Goal: Task Accomplishment & Management: Use online tool/utility

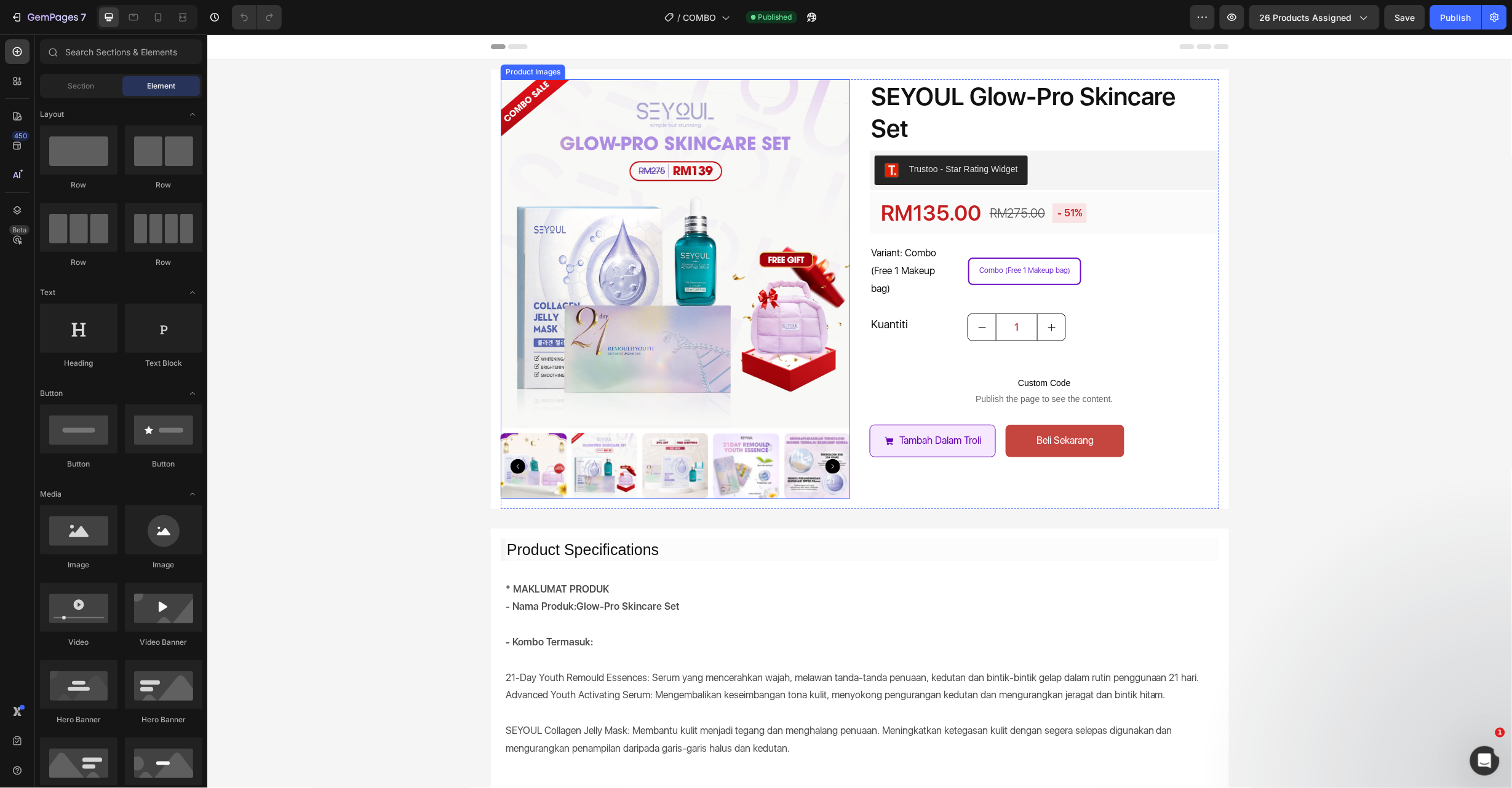
scroll to position [460, 0]
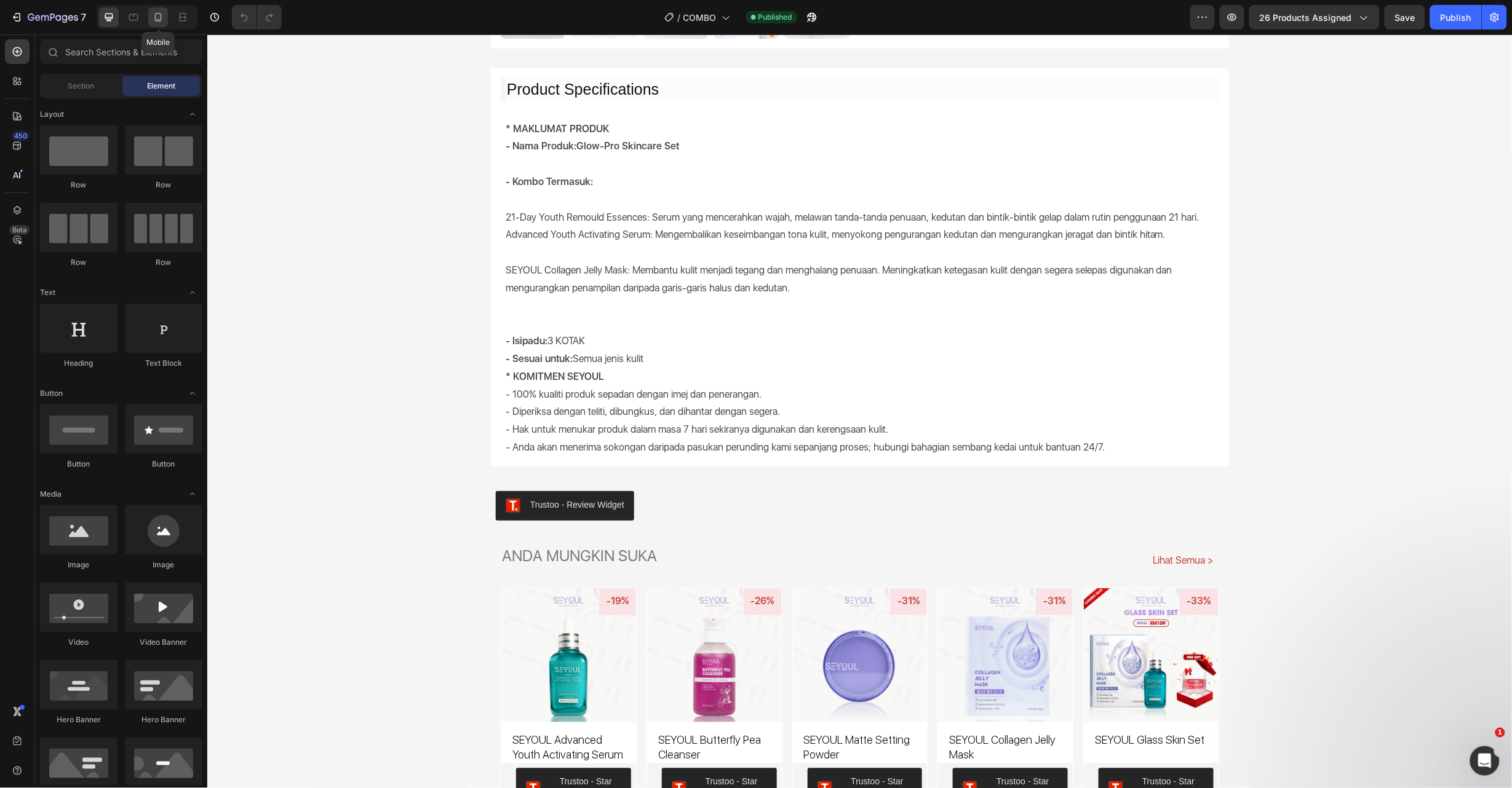
click at [163, 10] on div at bounding box center [158, 17] width 20 height 20
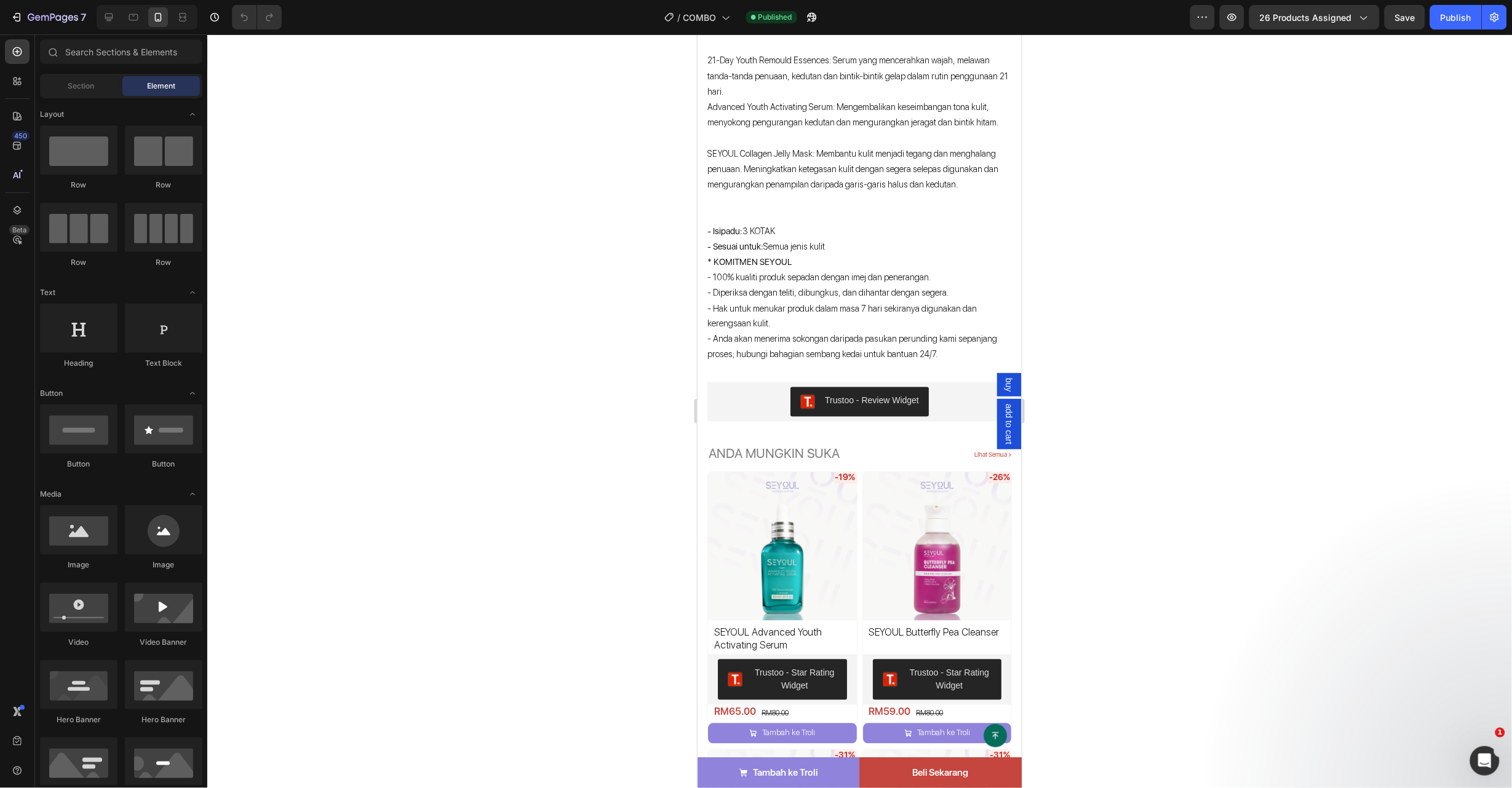
scroll to position [365, 0]
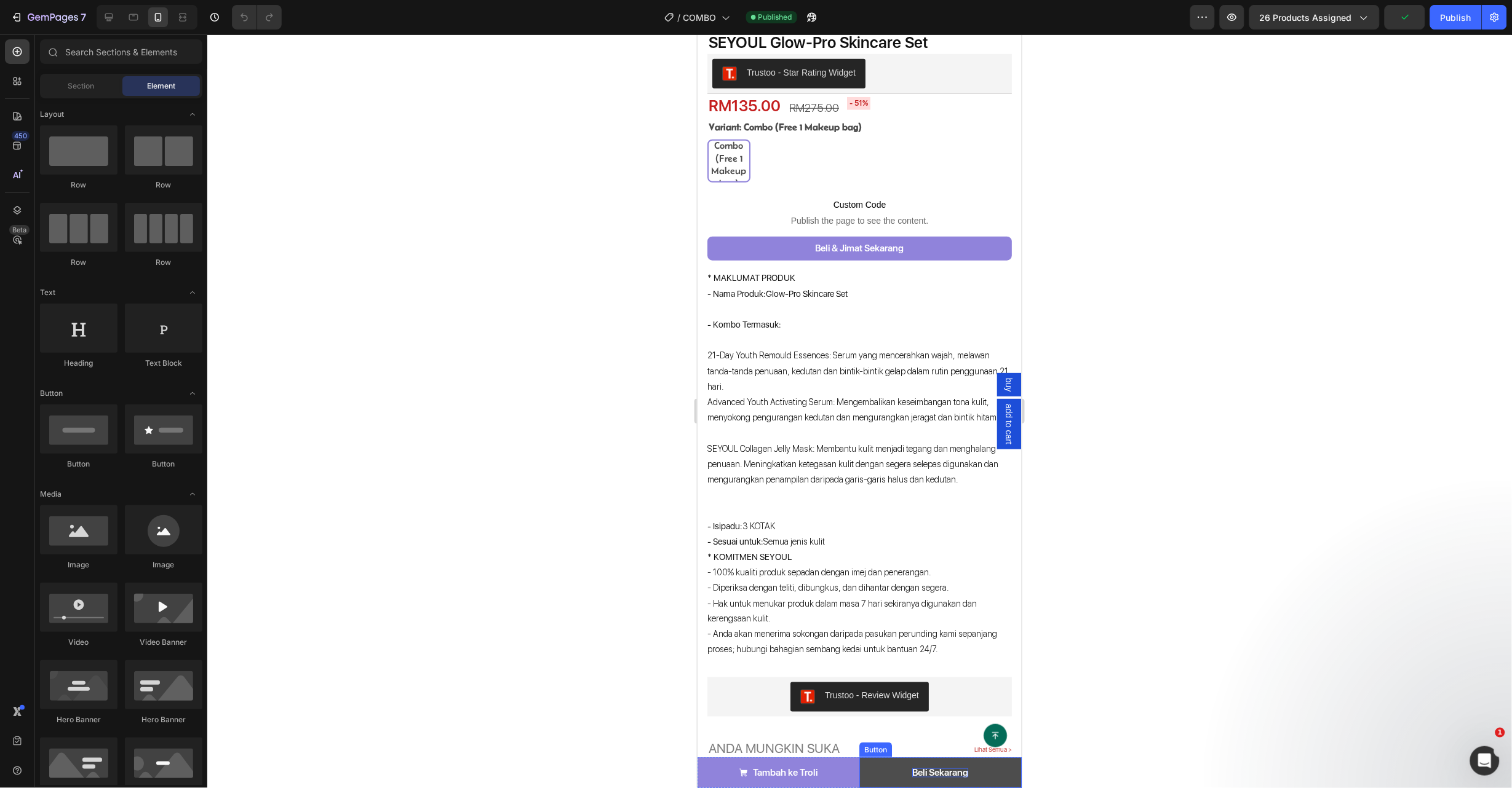
click at [939, 768] on p "Beli Sekarang" at bounding box center [941, 773] width 56 height 9
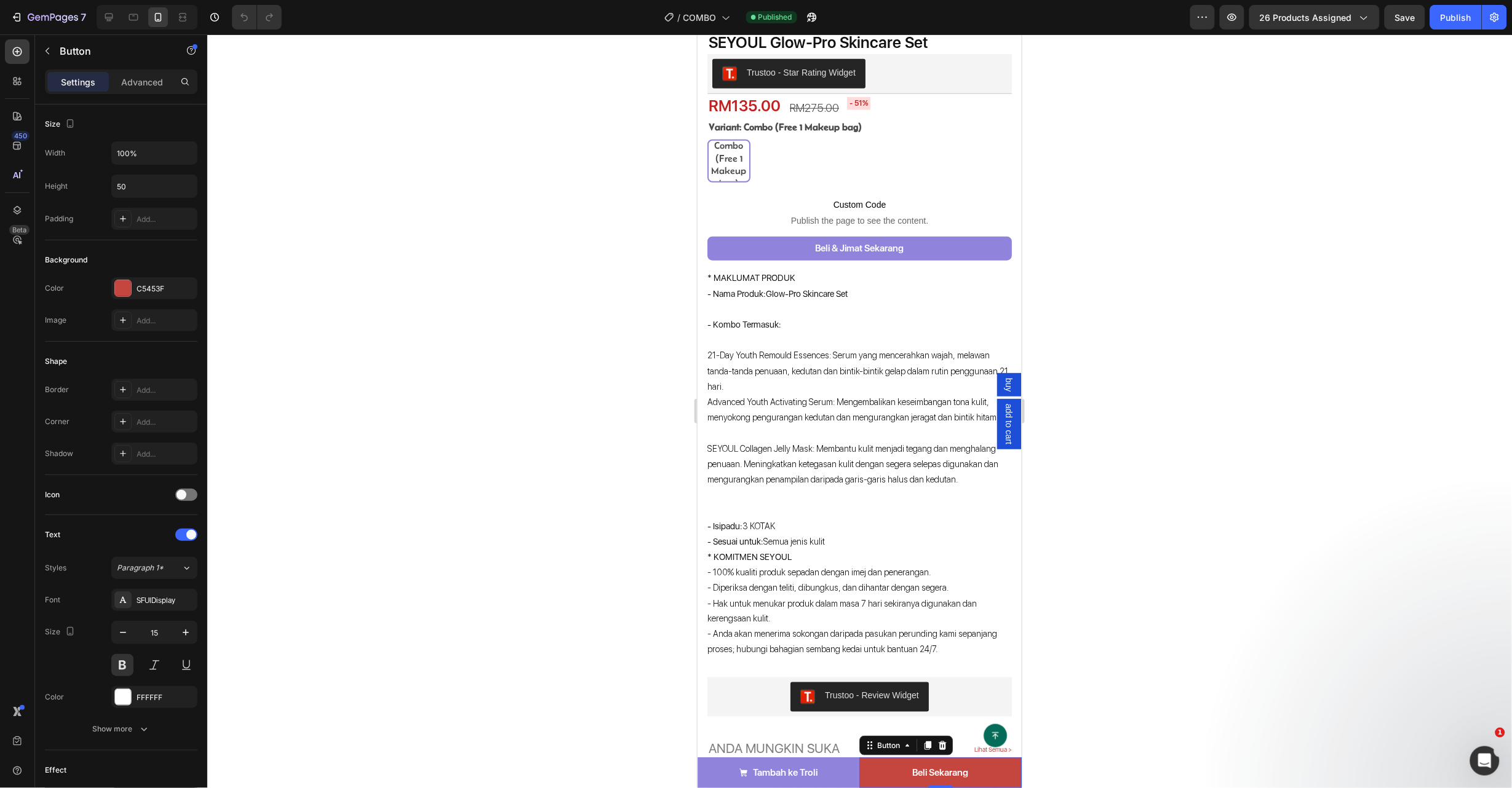
click at [1215, 623] on div at bounding box center [859, 411] width 1305 height 754
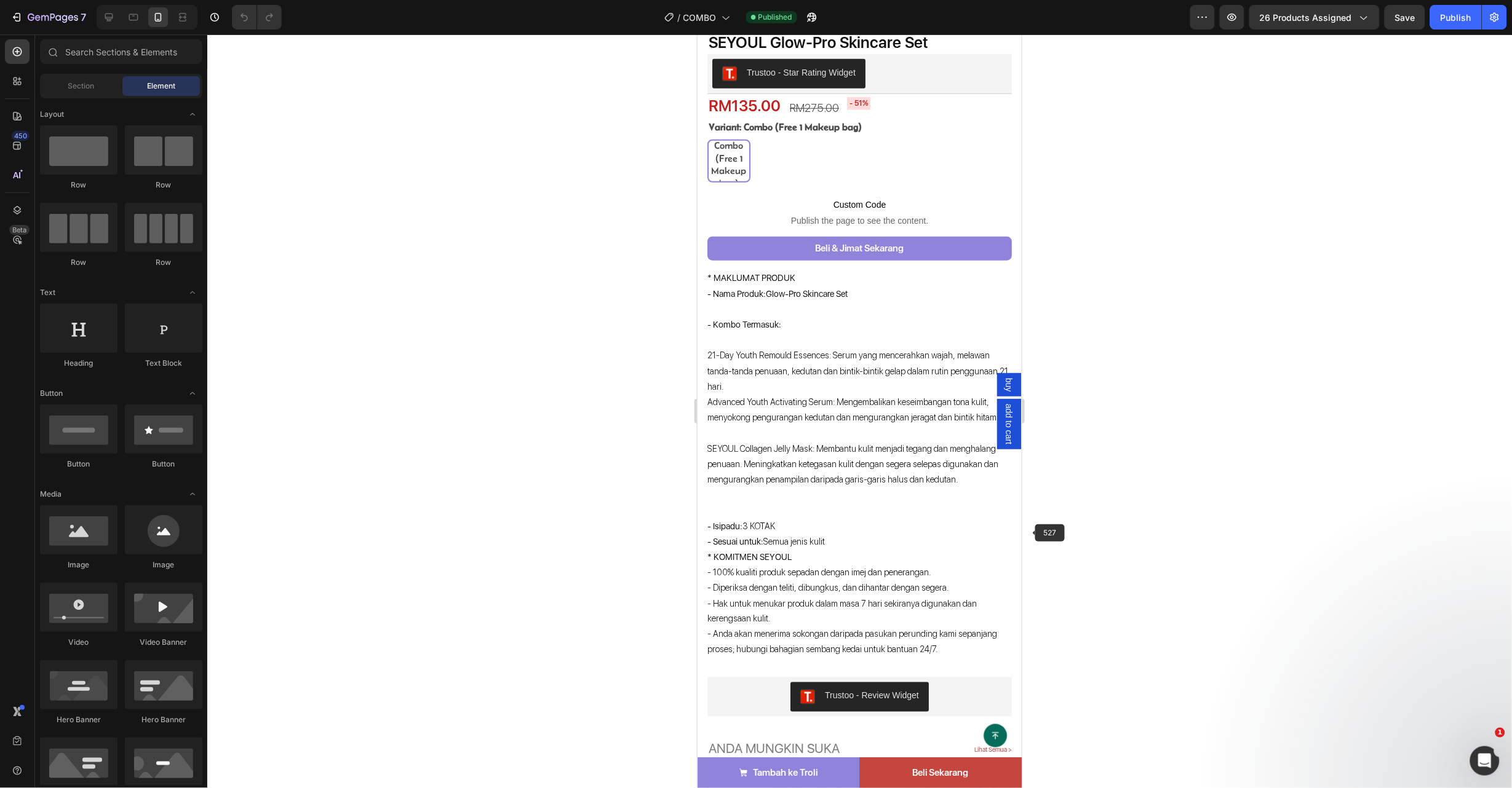
drag, startPoint x: 1956, startPoint y: 512, endPoint x: 1007, endPoint y: 533, distance: 949.2
drag, startPoint x: 1007, startPoint y: 533, endPoint x: 960, endPoint y: 496, distance: 59.8
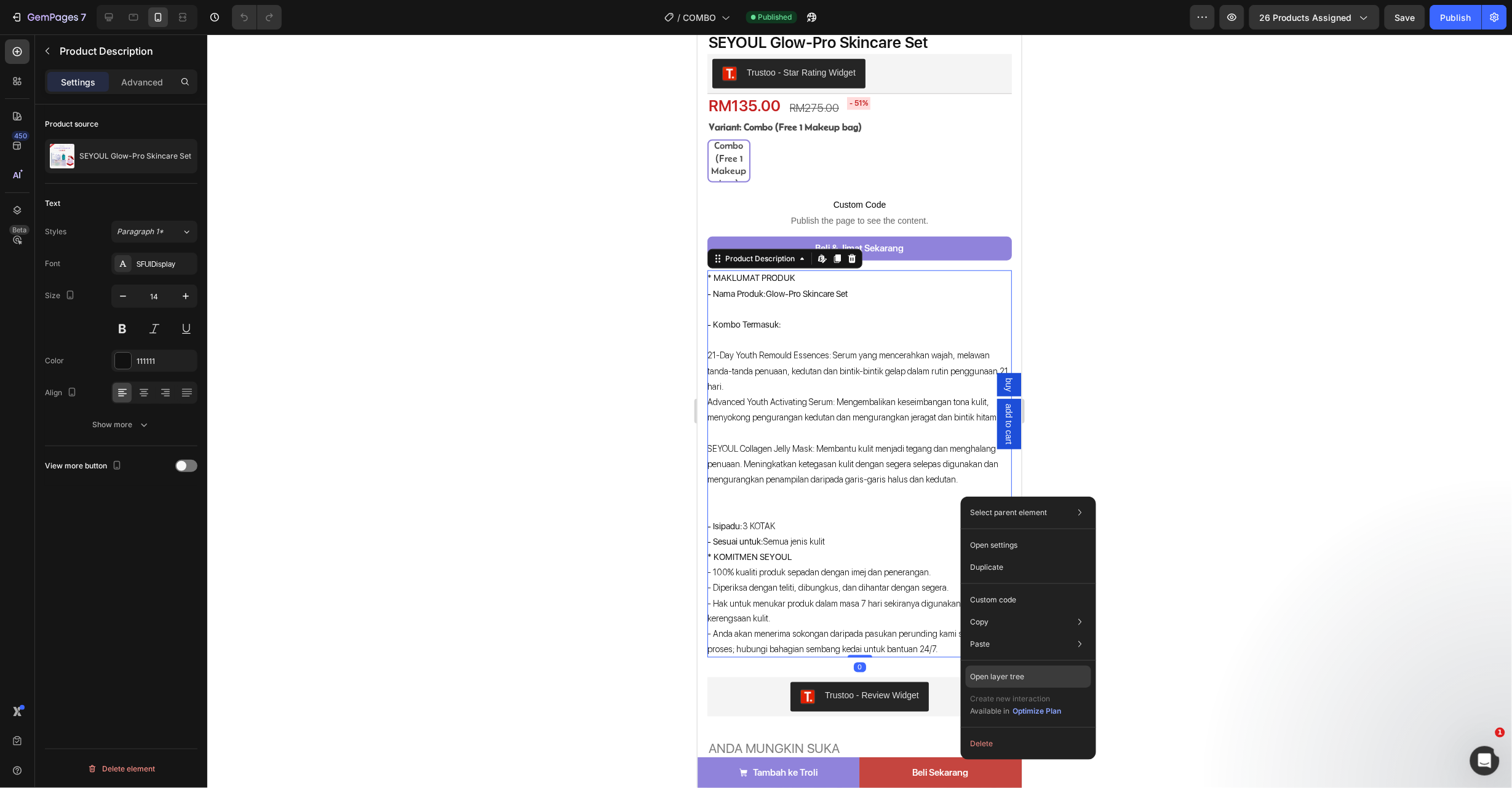
click at [995, 682] on p "Open layer tree" at bounding box center [998, 677] width 54 height 11
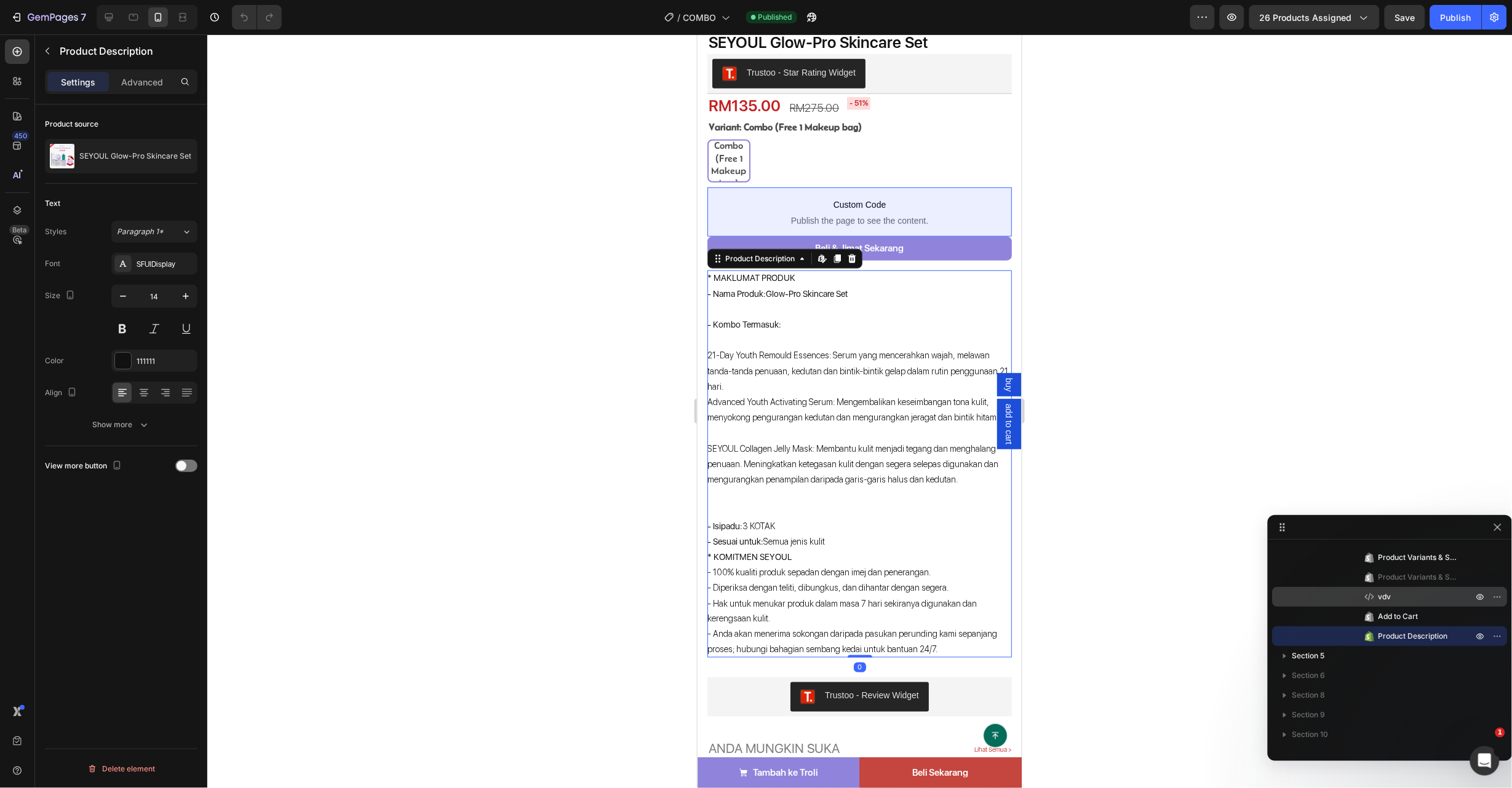
scroll to position [0, 0]
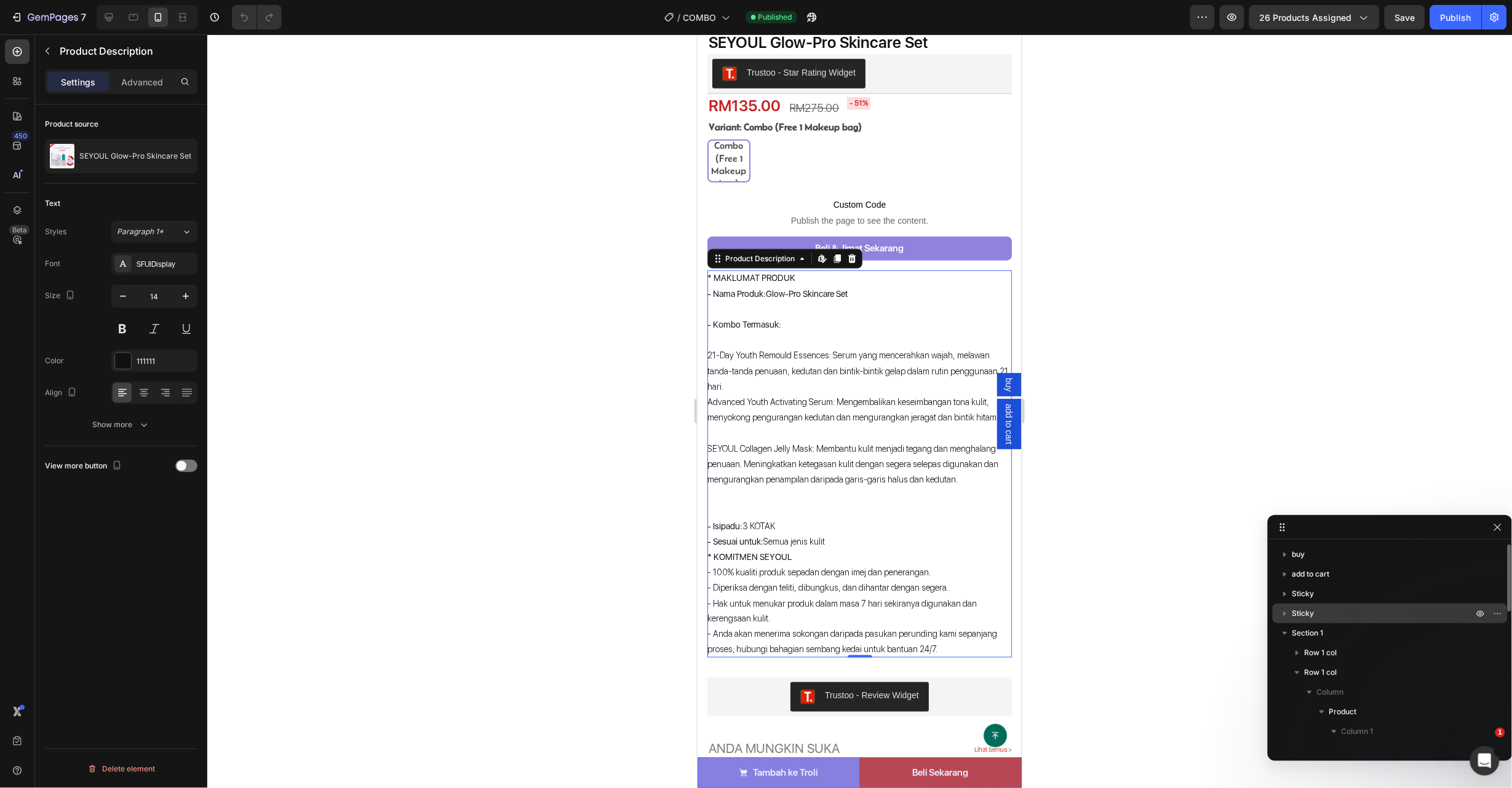
click at [1326, 611] on p "Sticky" at bounding box center [1383, 614] width 183 height 12
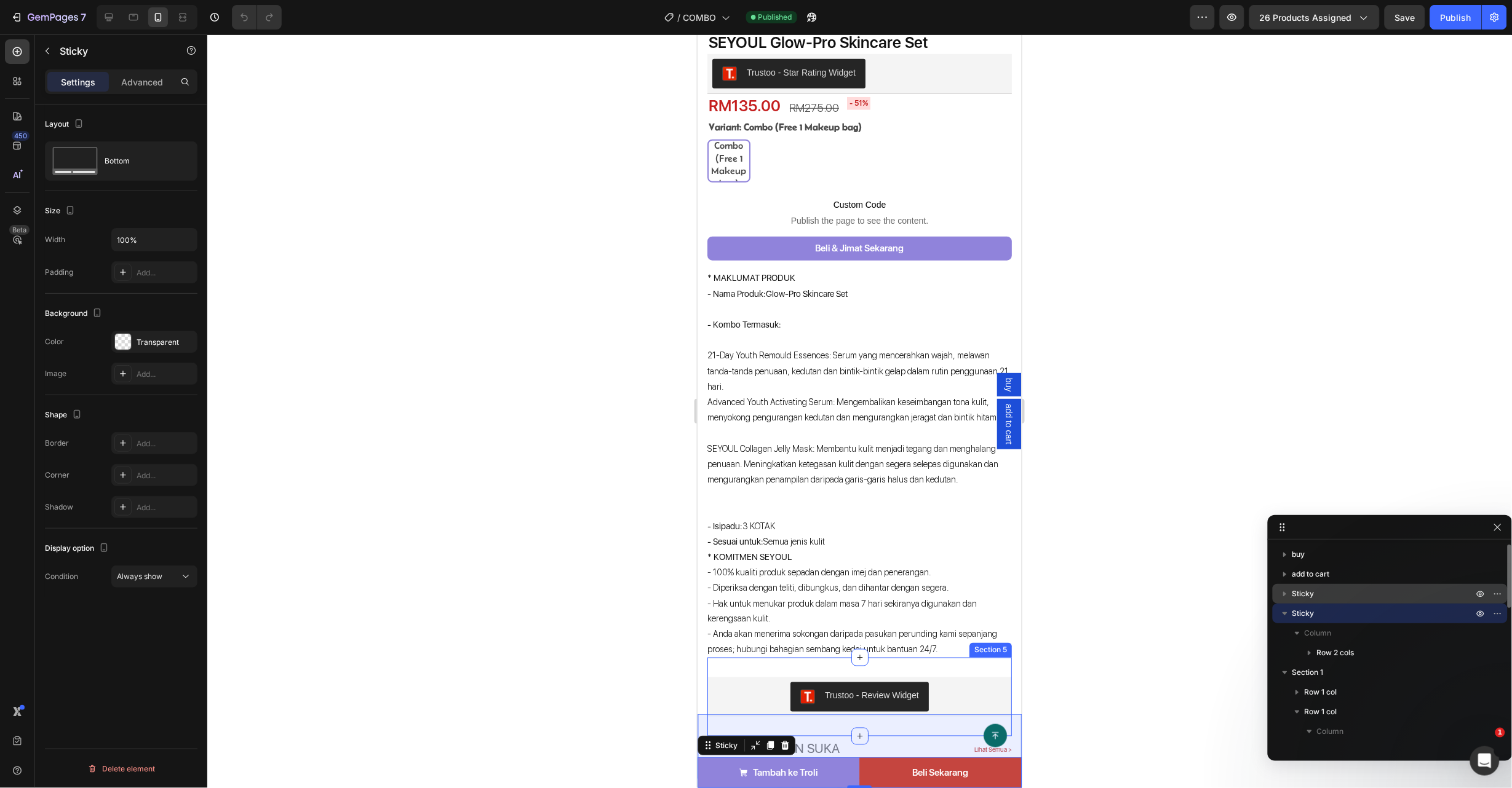
click at [1328, 588] on p "Sticky" at bounding box center [1383, 594] width 183 height 12
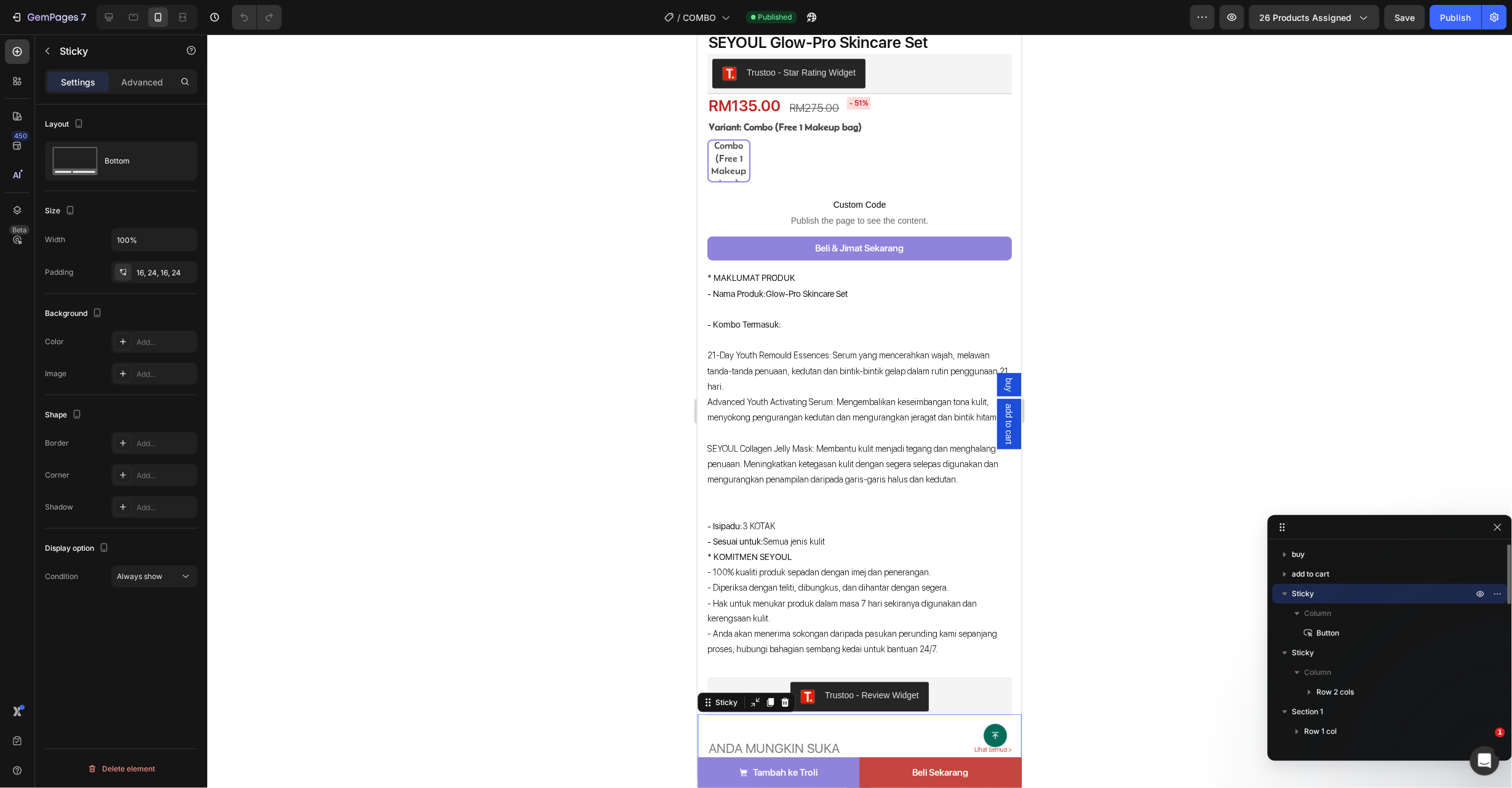
click at [1331, 597] on p "Sticky" at bounding box center [1383, 594] width 183 height 12
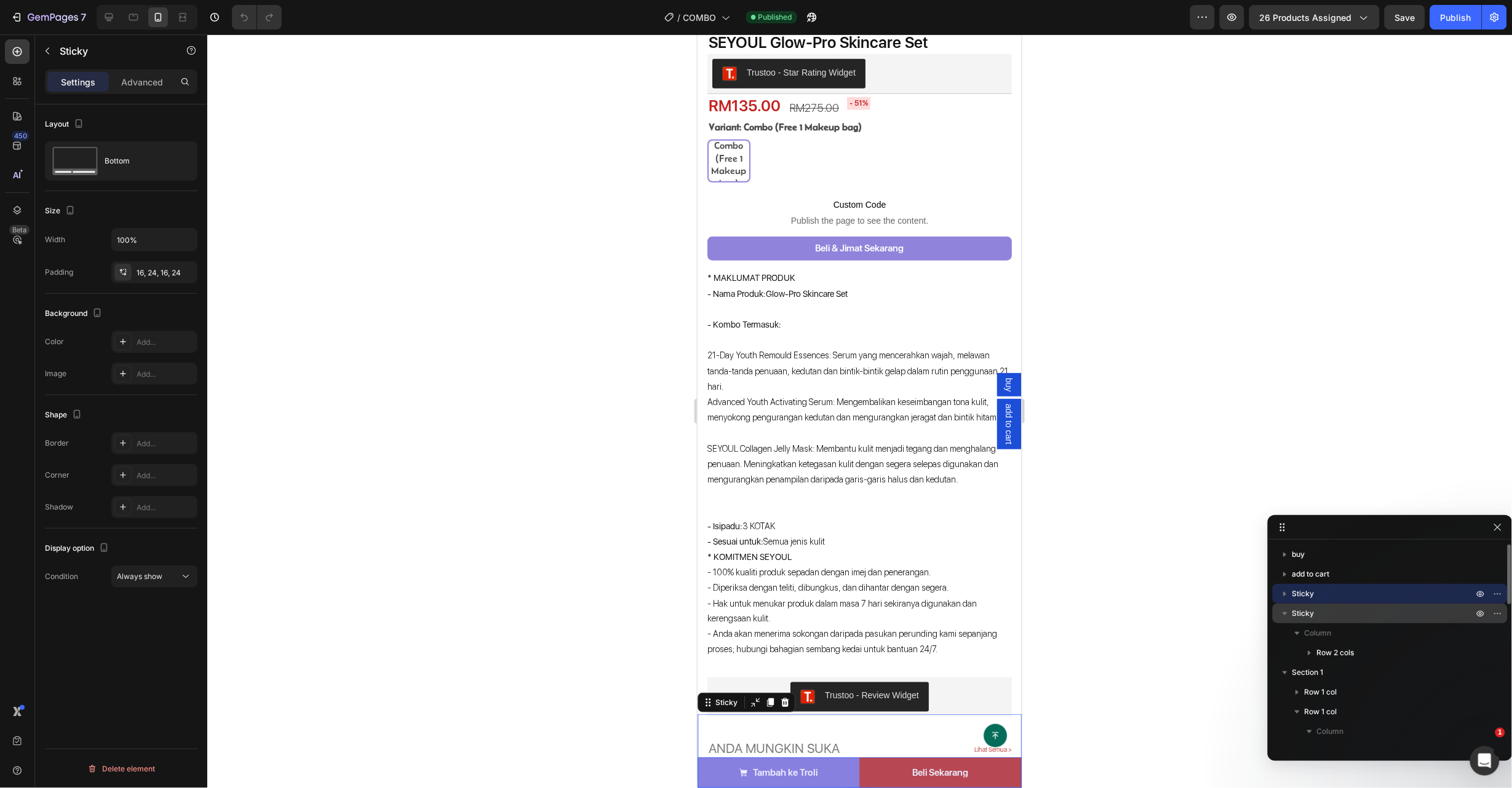
click at [1301, 612] on span "Sticky" at bounding box center [1303, 614] width 22 height 12
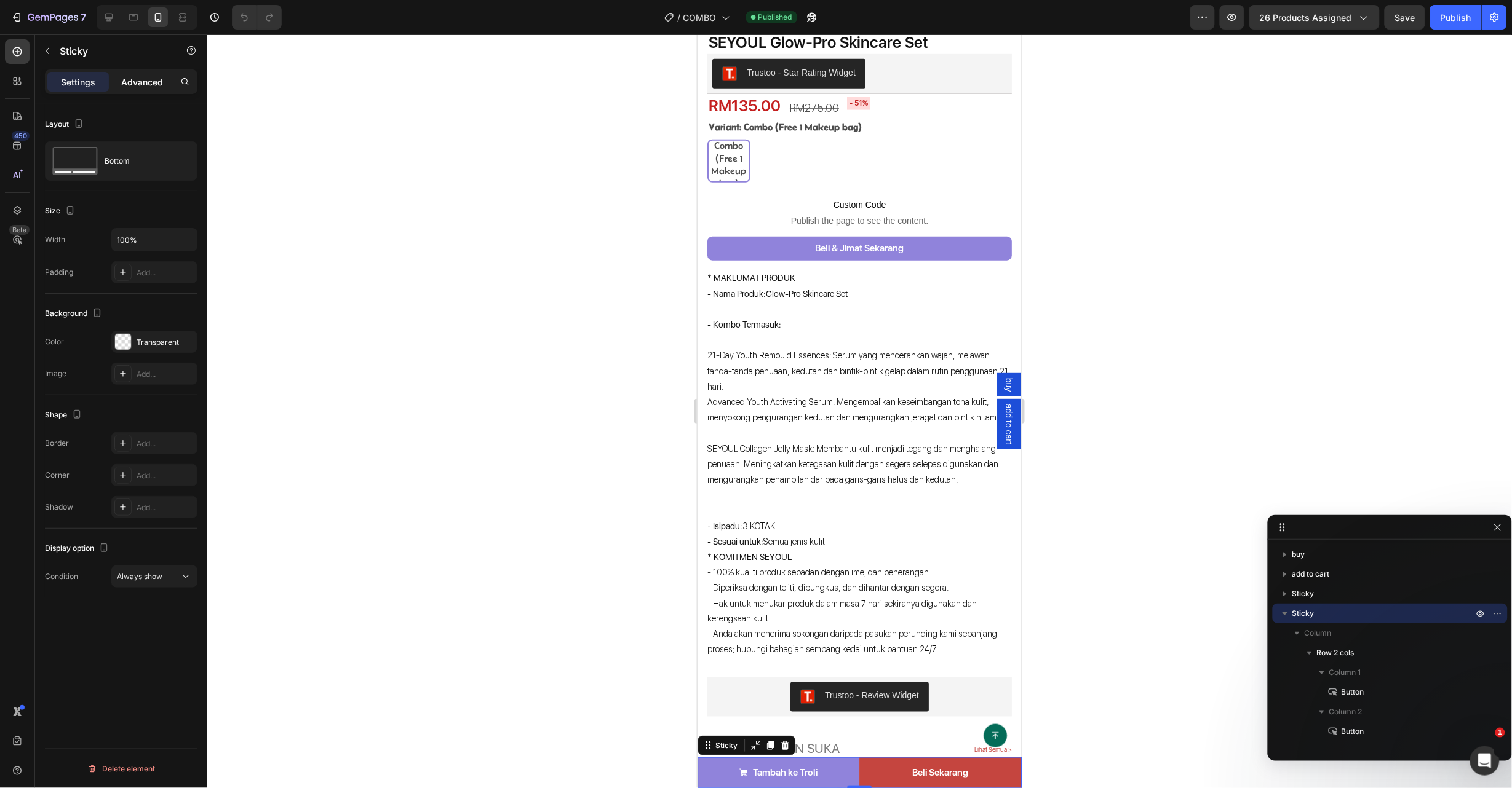
click at [158, 73] on div "Advanced" at bounding box center [142, 82] width 62 height 20
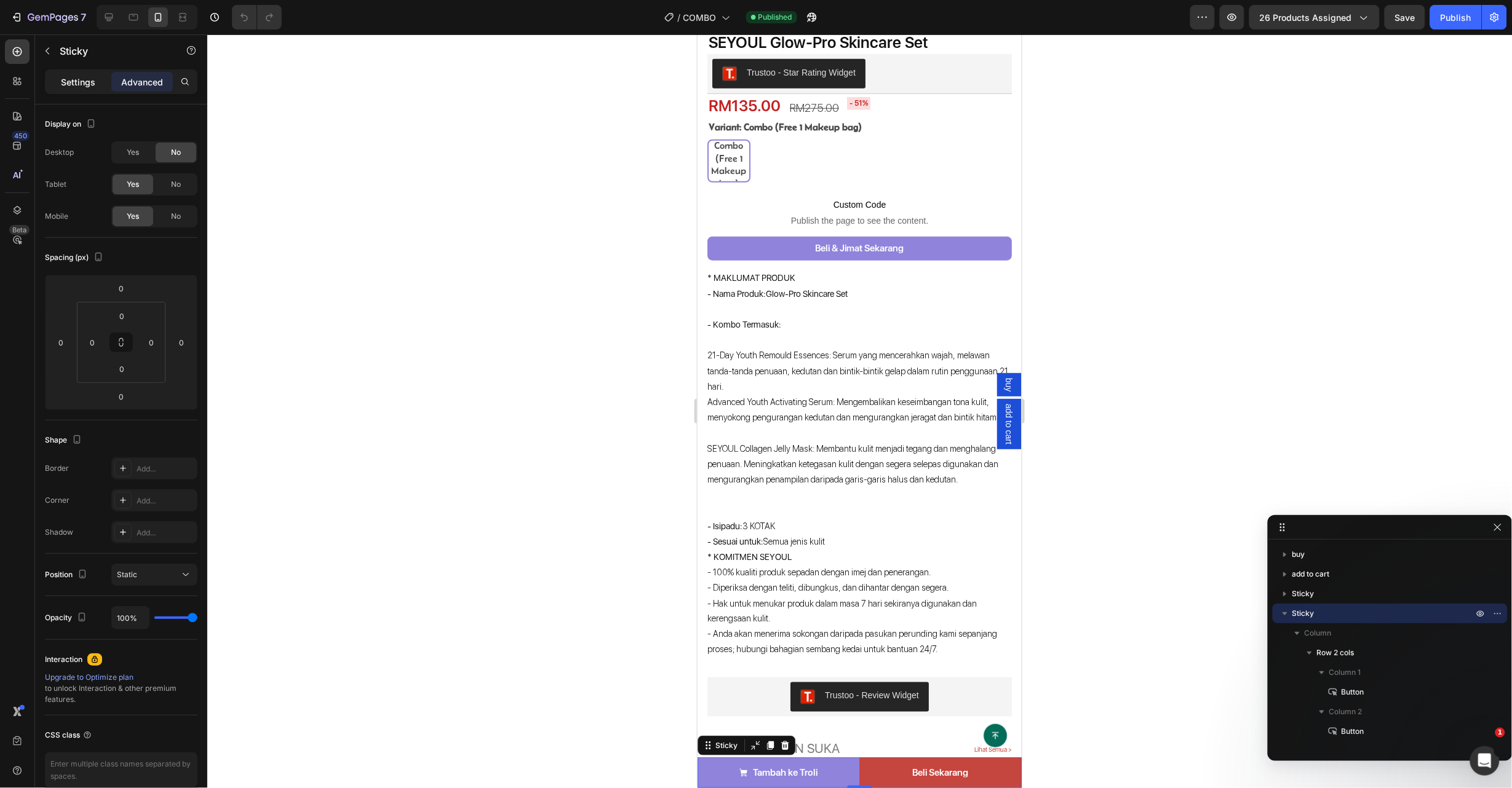
click at [94, 86] on p "Settings" at bounding box center [78, 81] width 34 height 13
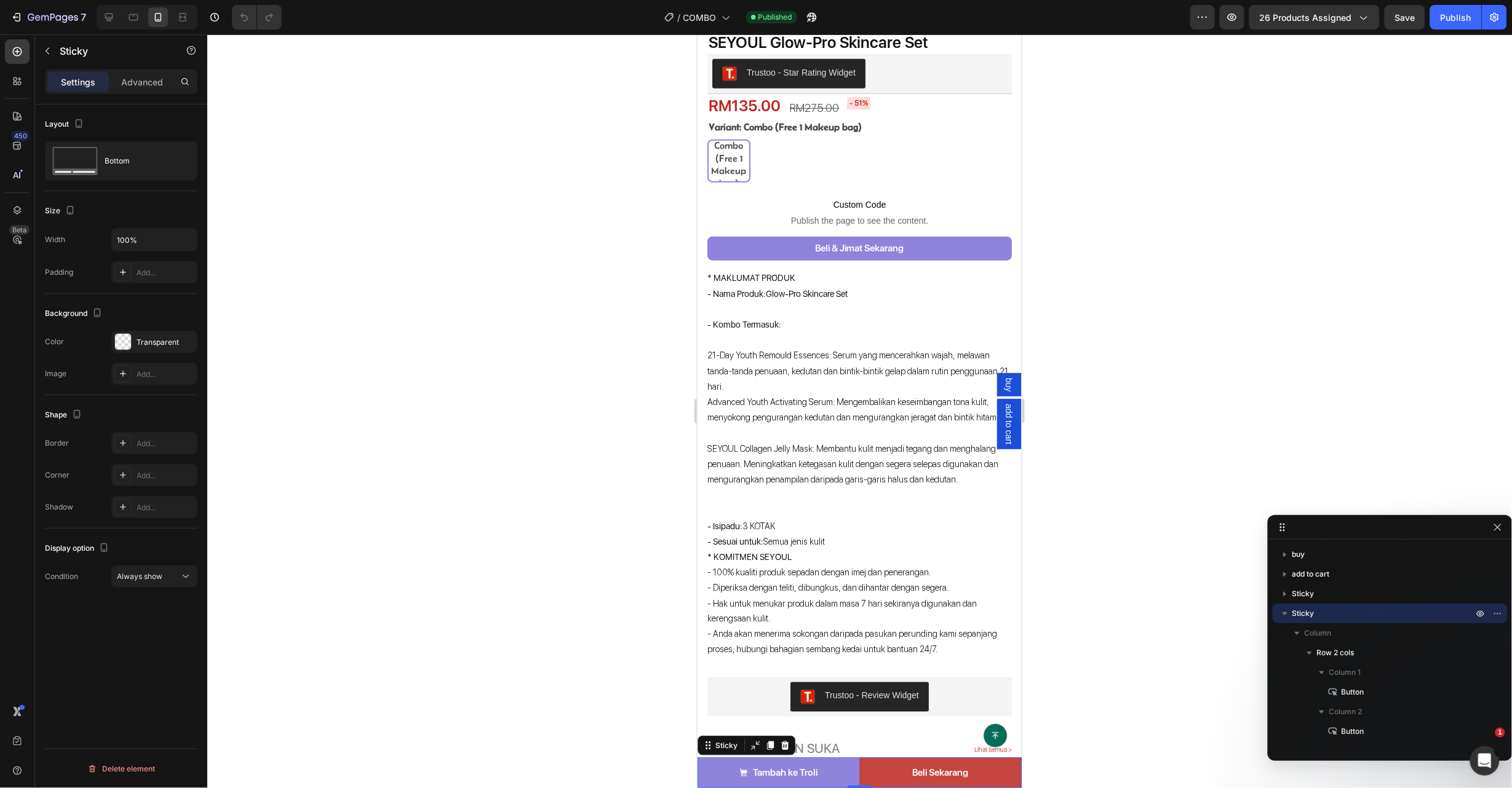
click at [1075, 633] on div at bounding box center [859, 411] width 1305 height 754
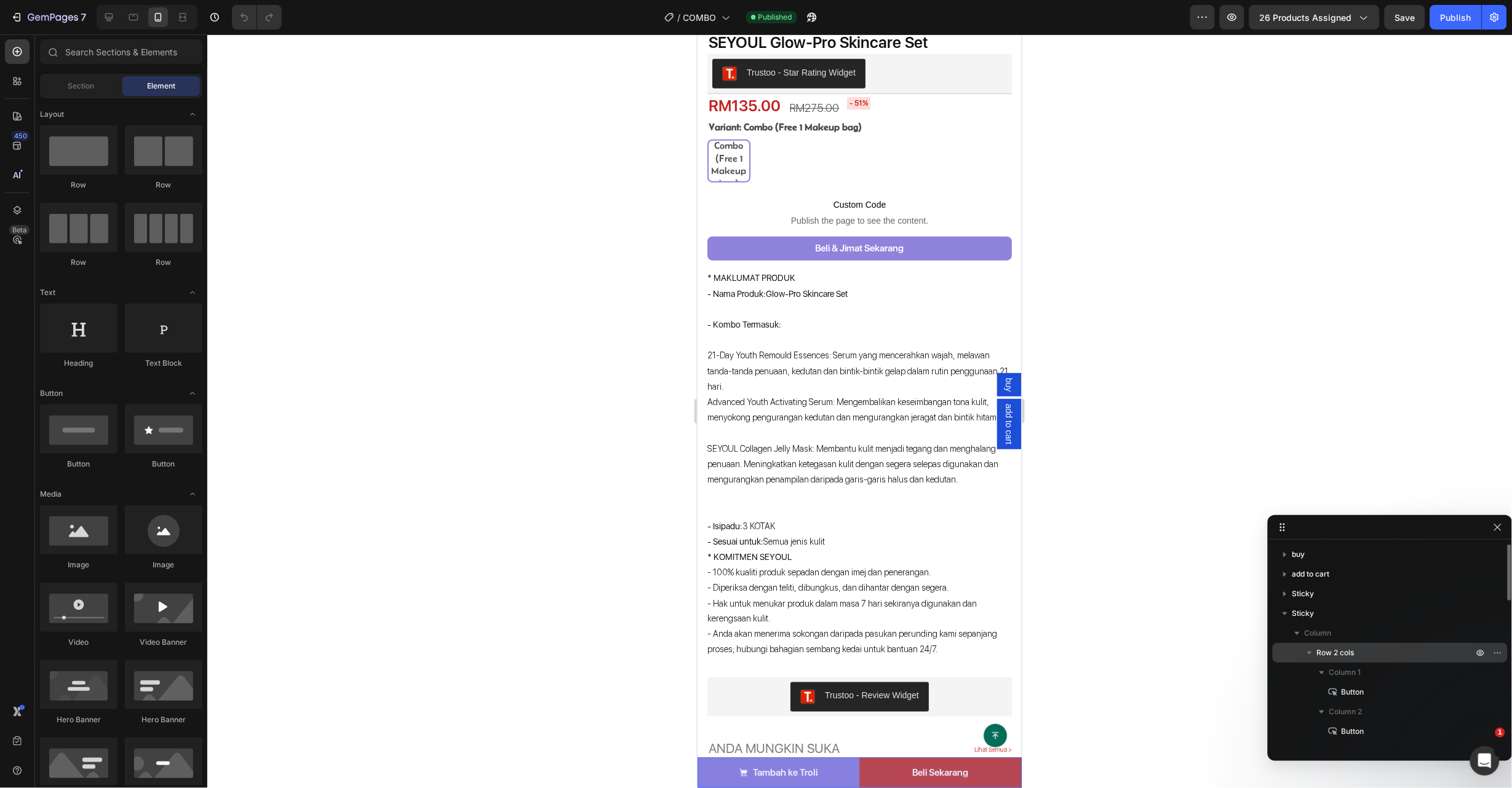
click at [1344, 654] on span "Row 2 cols" at bounding box center [1335, 653] width 37 height 12
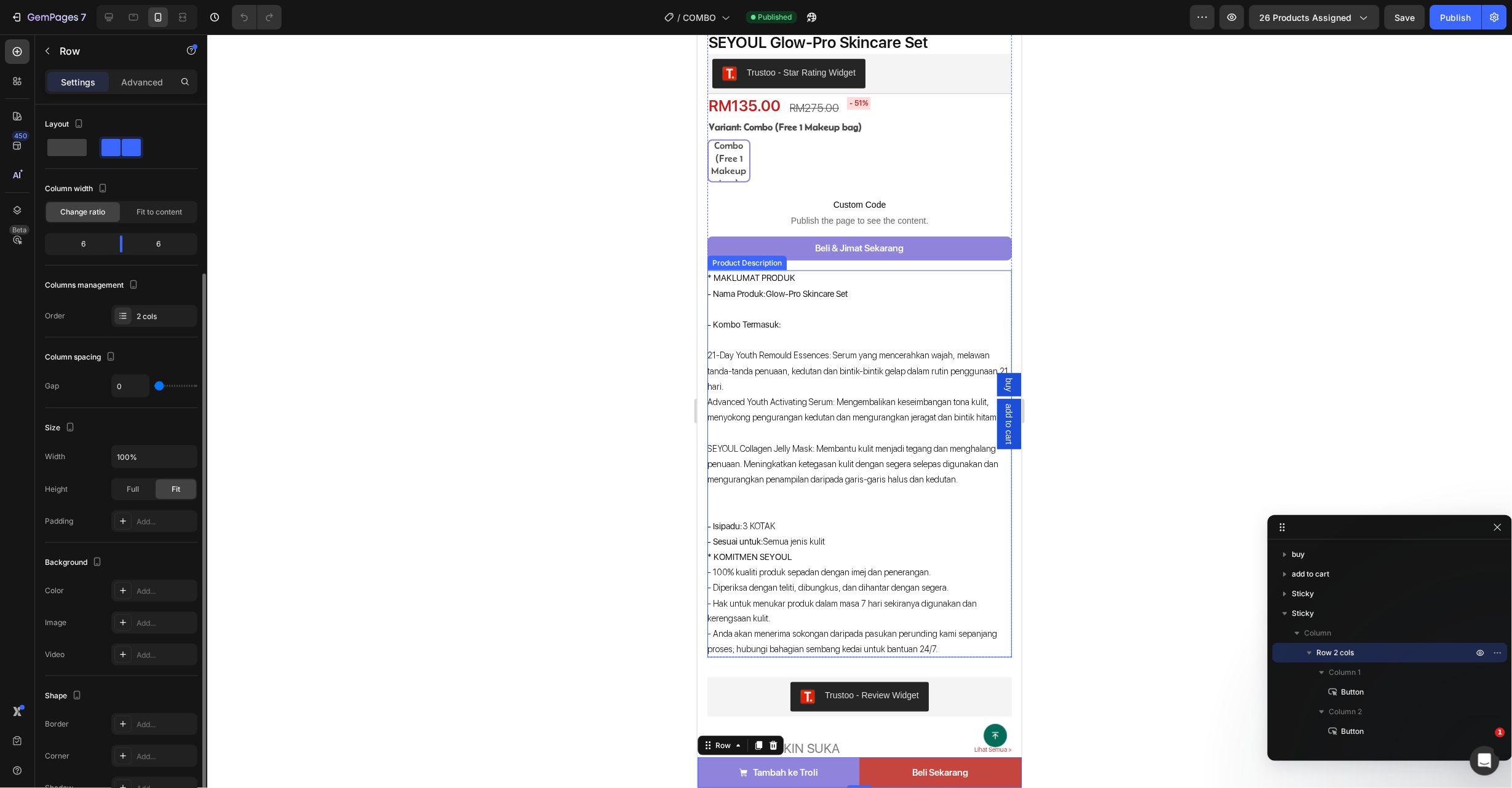
scroll to position [140, 0]
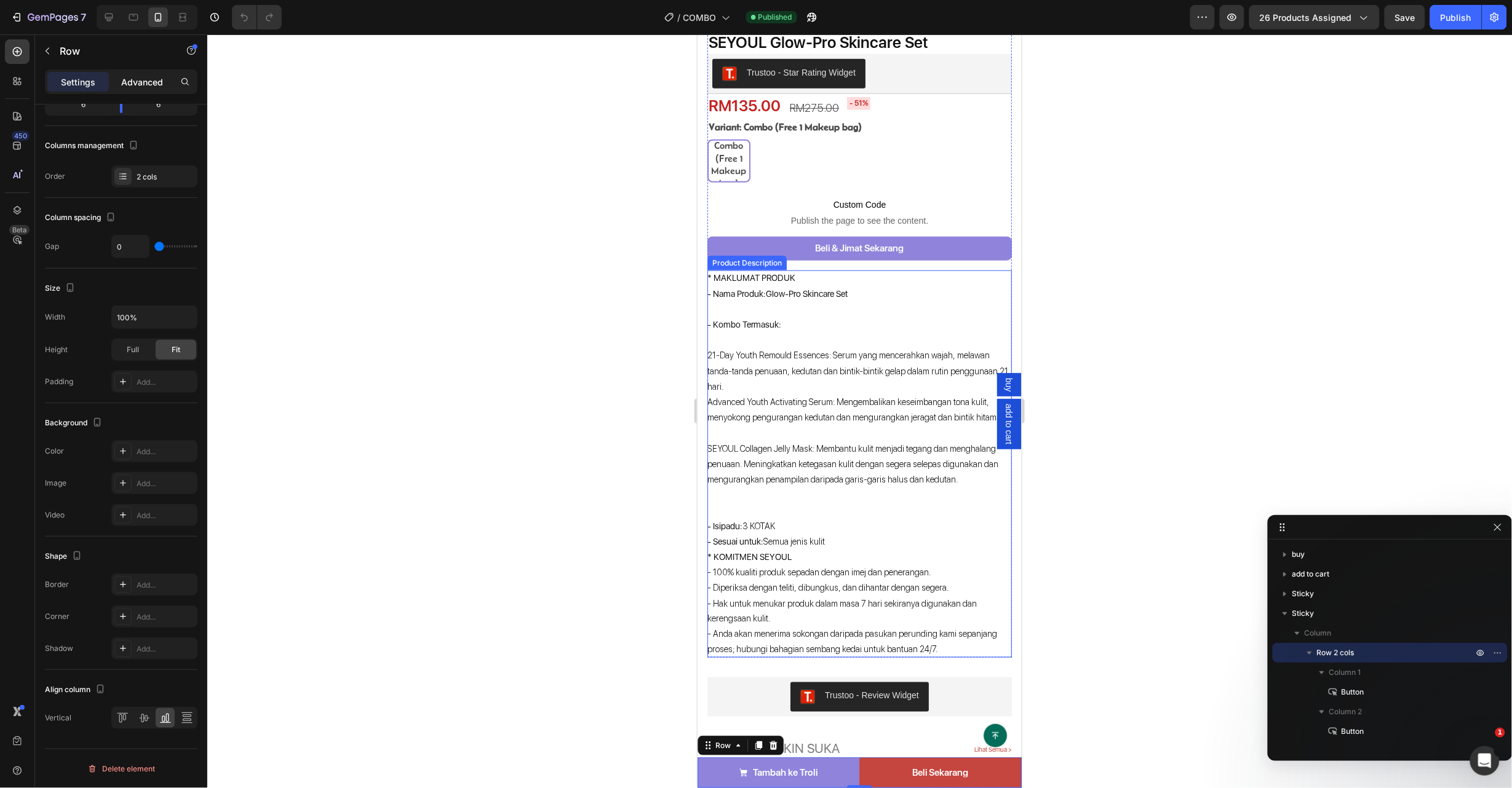
click at [138, 88] on div "Advanced" at bounding box center [142, 82] width 62 height 20
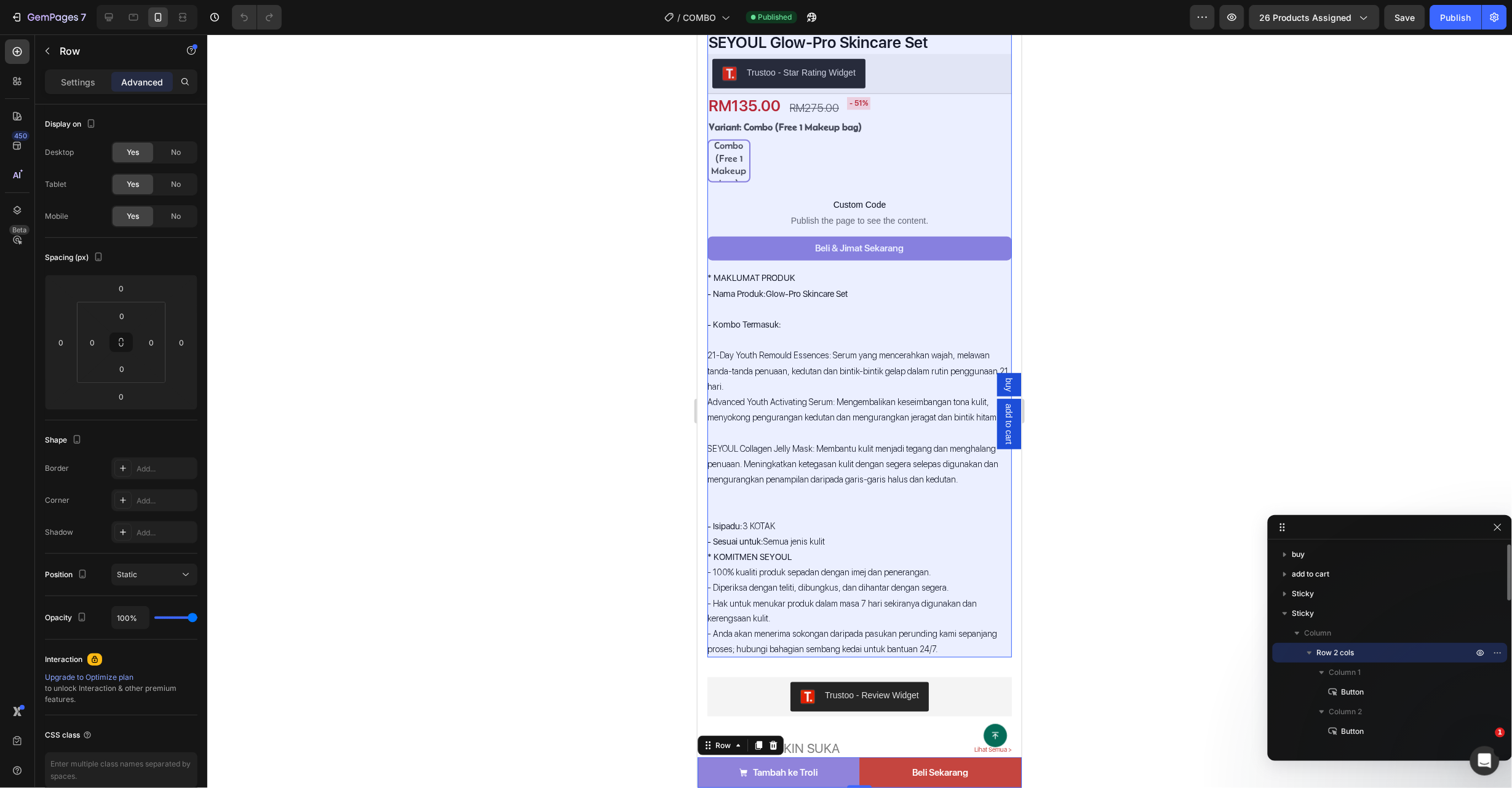
scroll to position [92, 0]
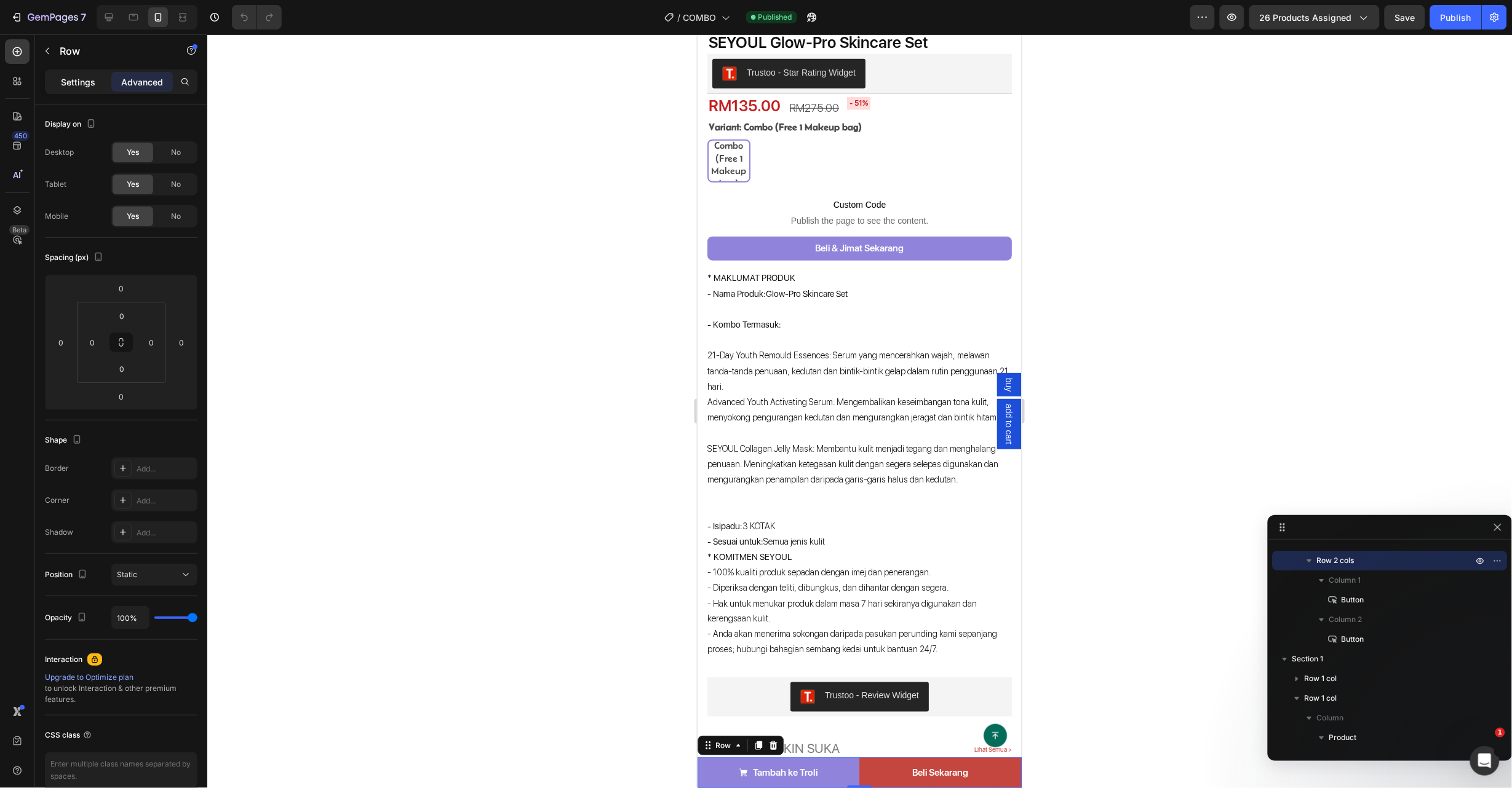
click at [79, 78] on p "Settings" at bounding box center [78, 81] width 34 height 13
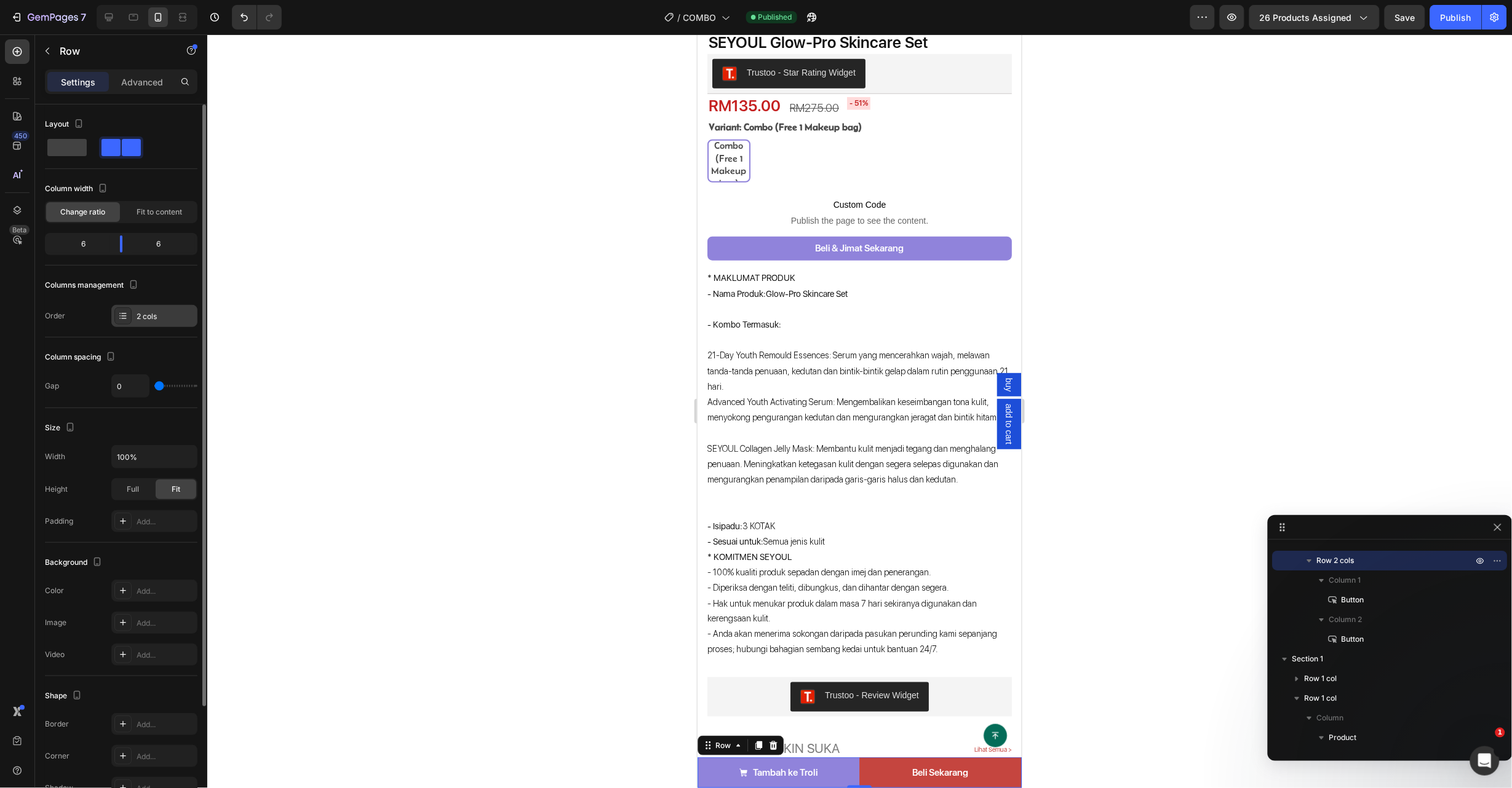
click at [153, 316] on div "2 cols" at bounding box center [165, 316] width 58 height 11
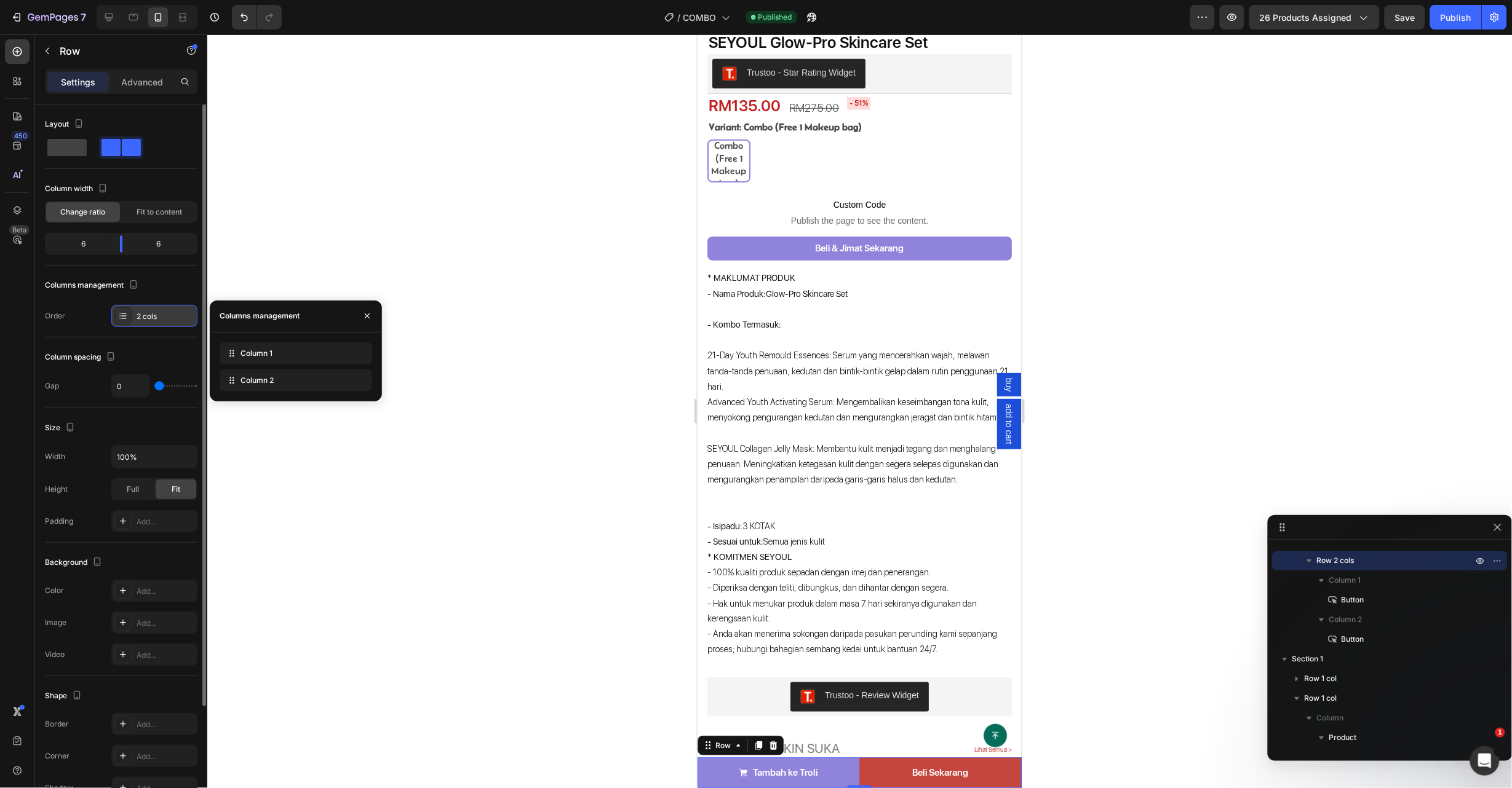
click at [153, 316] on div "2 cols" at bounding box center [165, 316] width 58 height 11
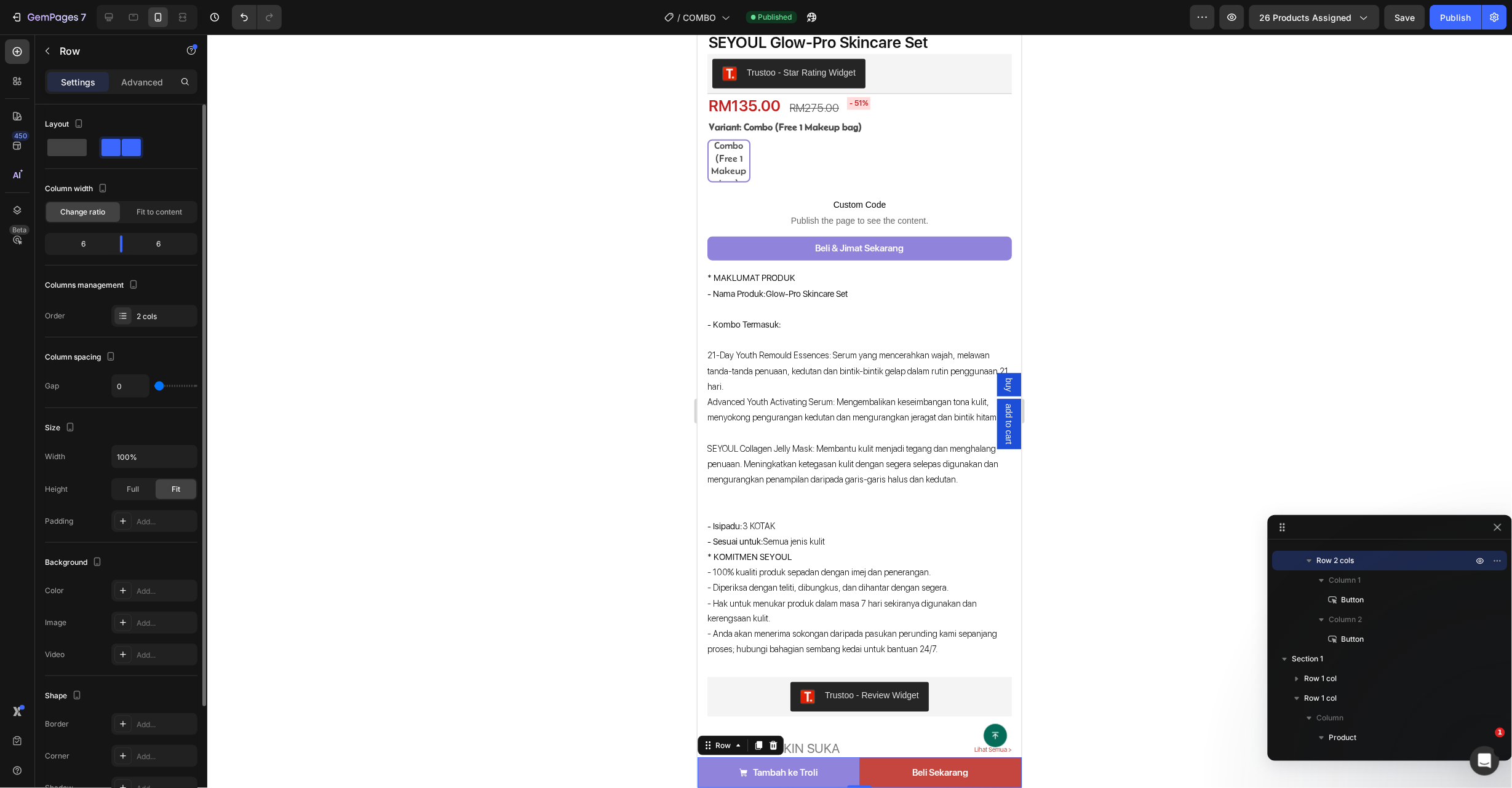
type input "3"
type input "6"
type input "16"
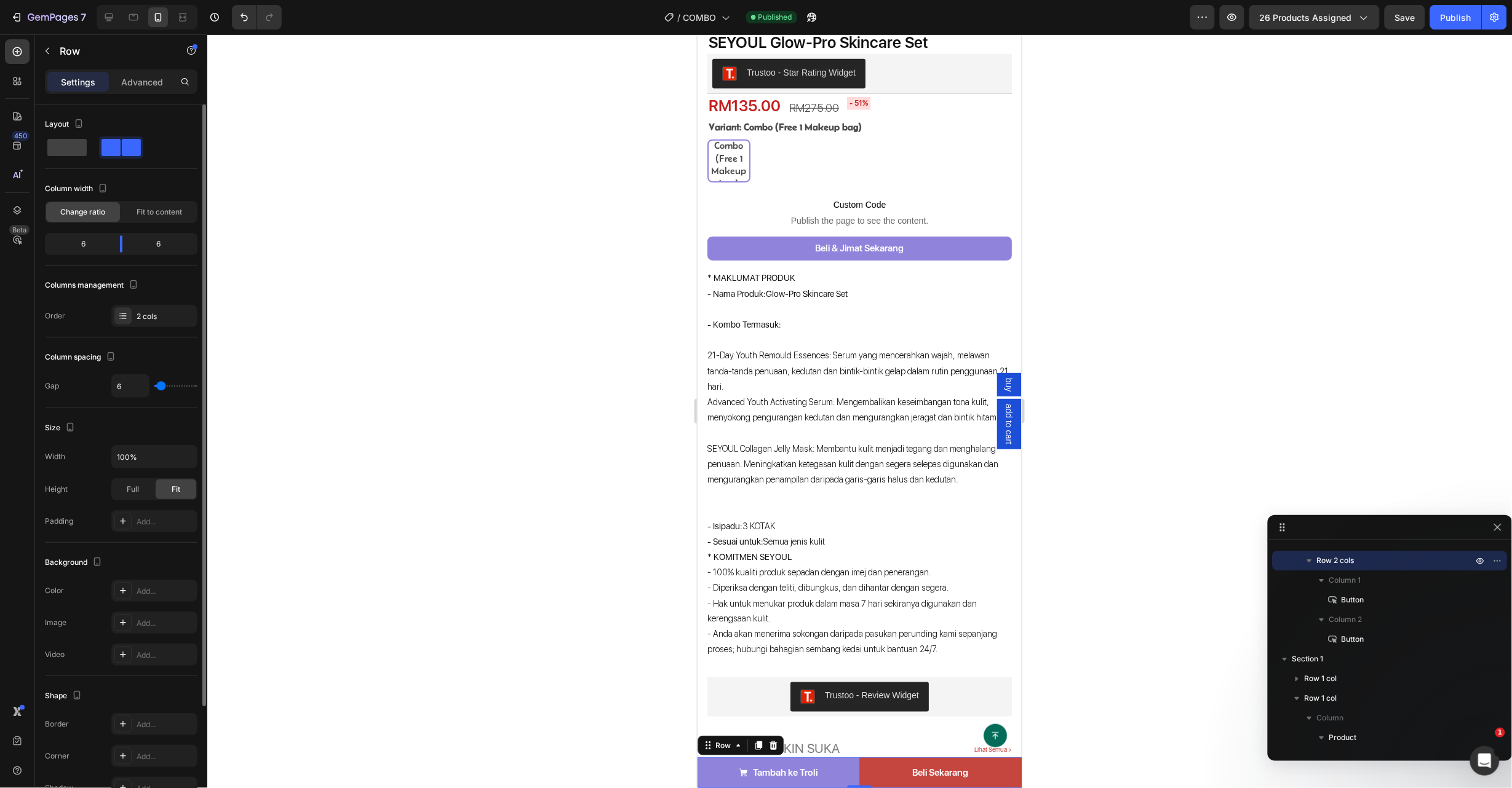
type input "16"
type input "19"
type input "38"
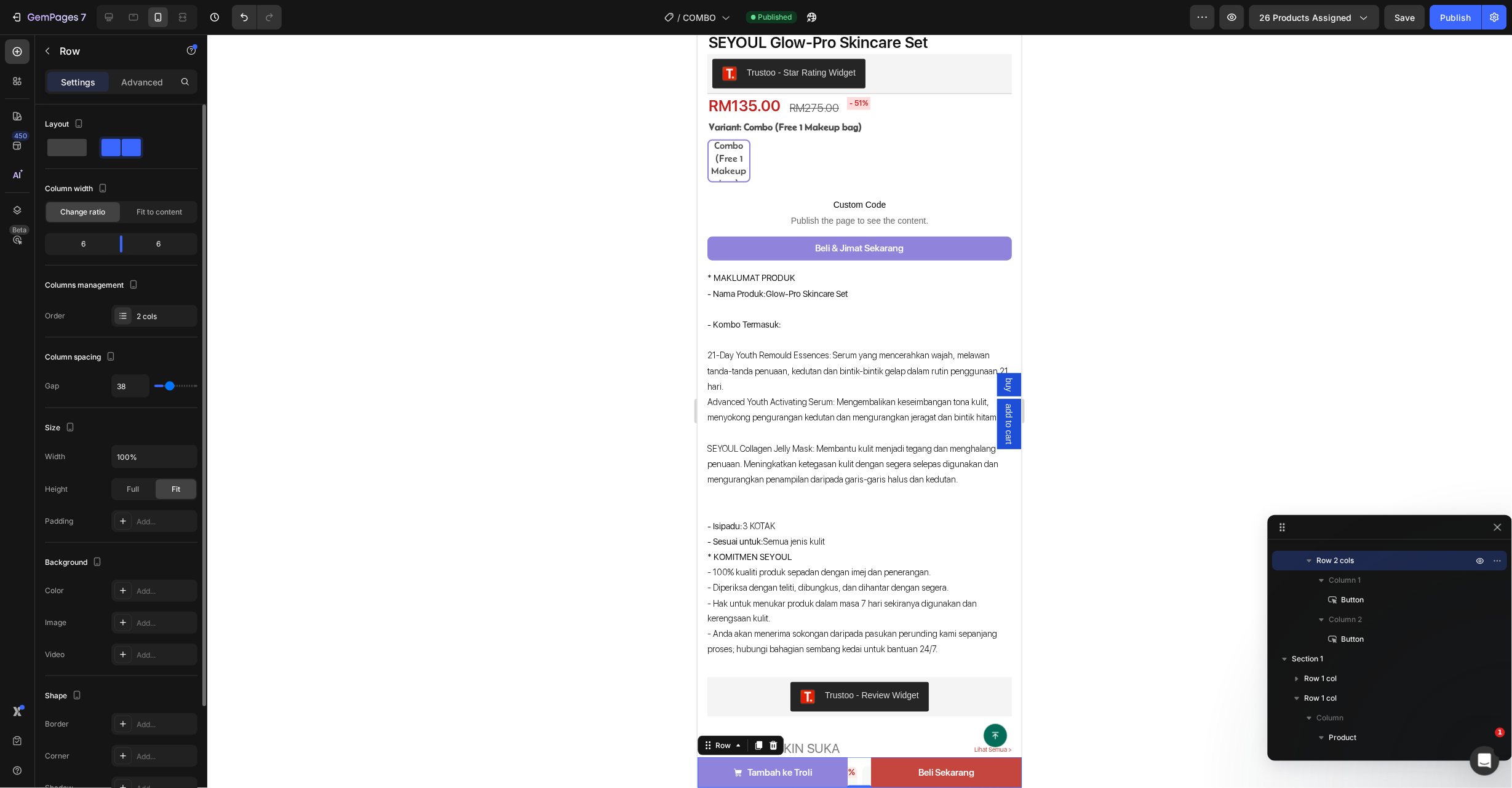
type input "46"
type input "48"
type input "51"
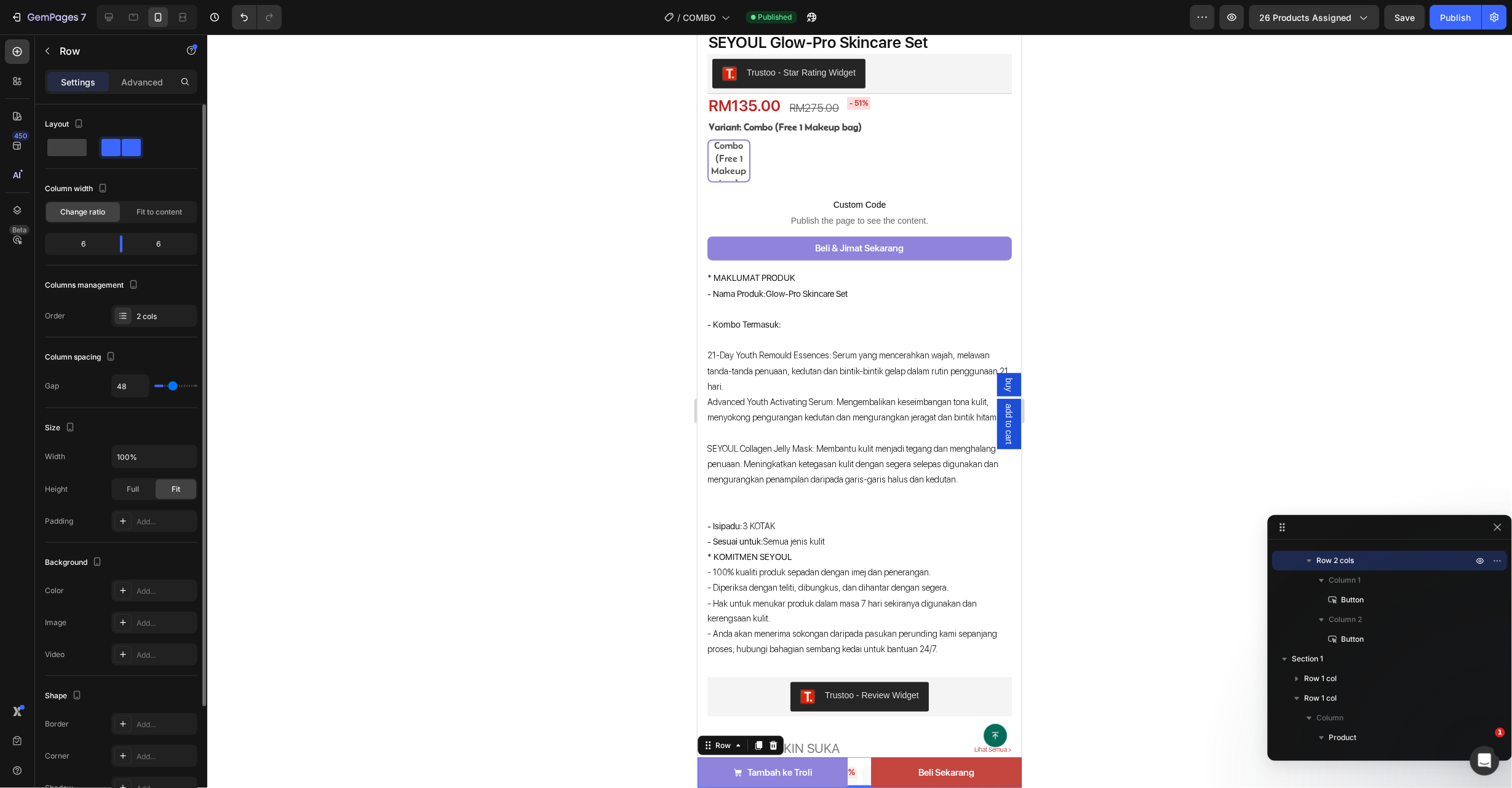
type input "51"
type input "54"
type input "56"
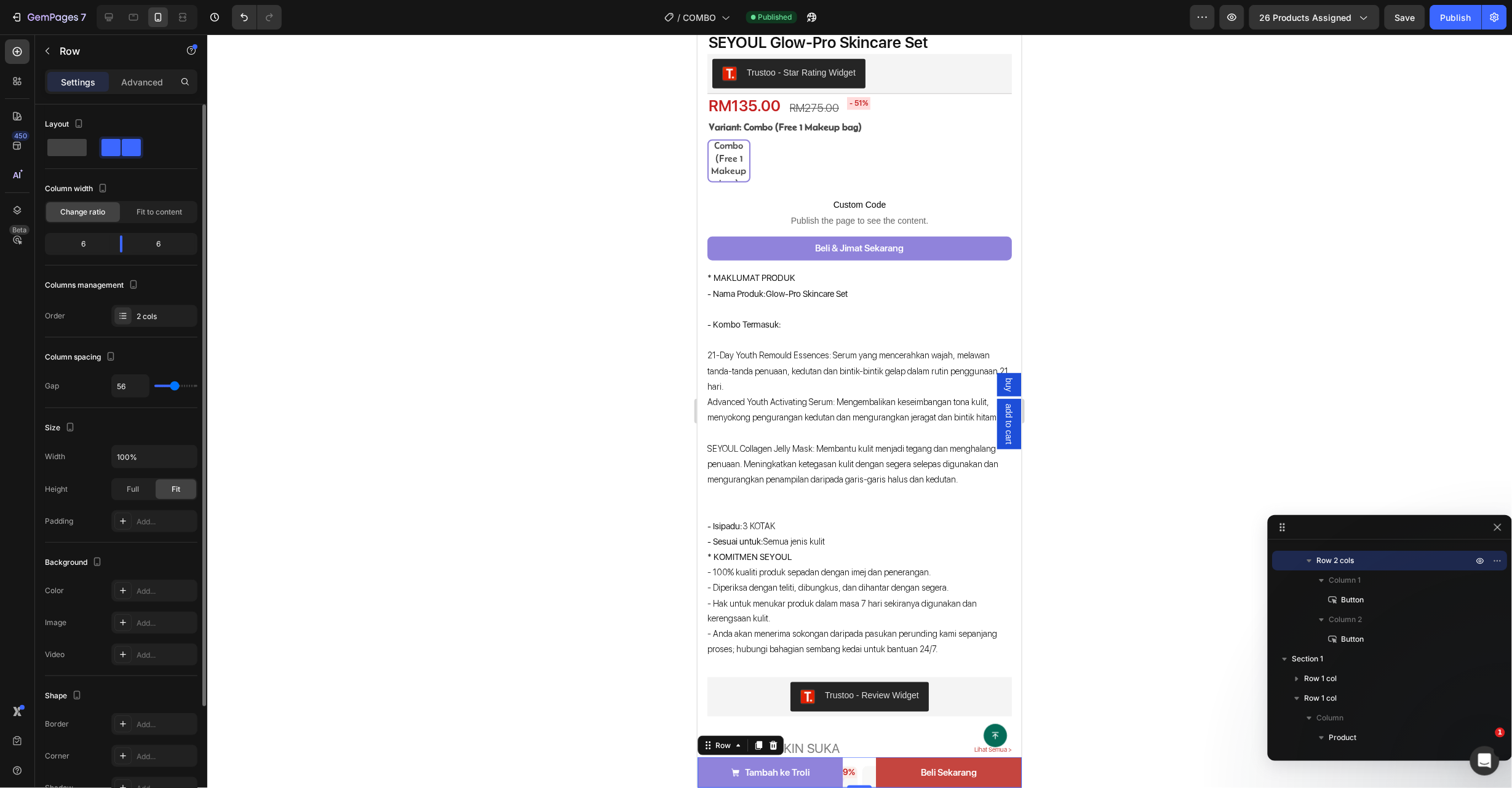
type input "59"
type input "43"
type input "0"
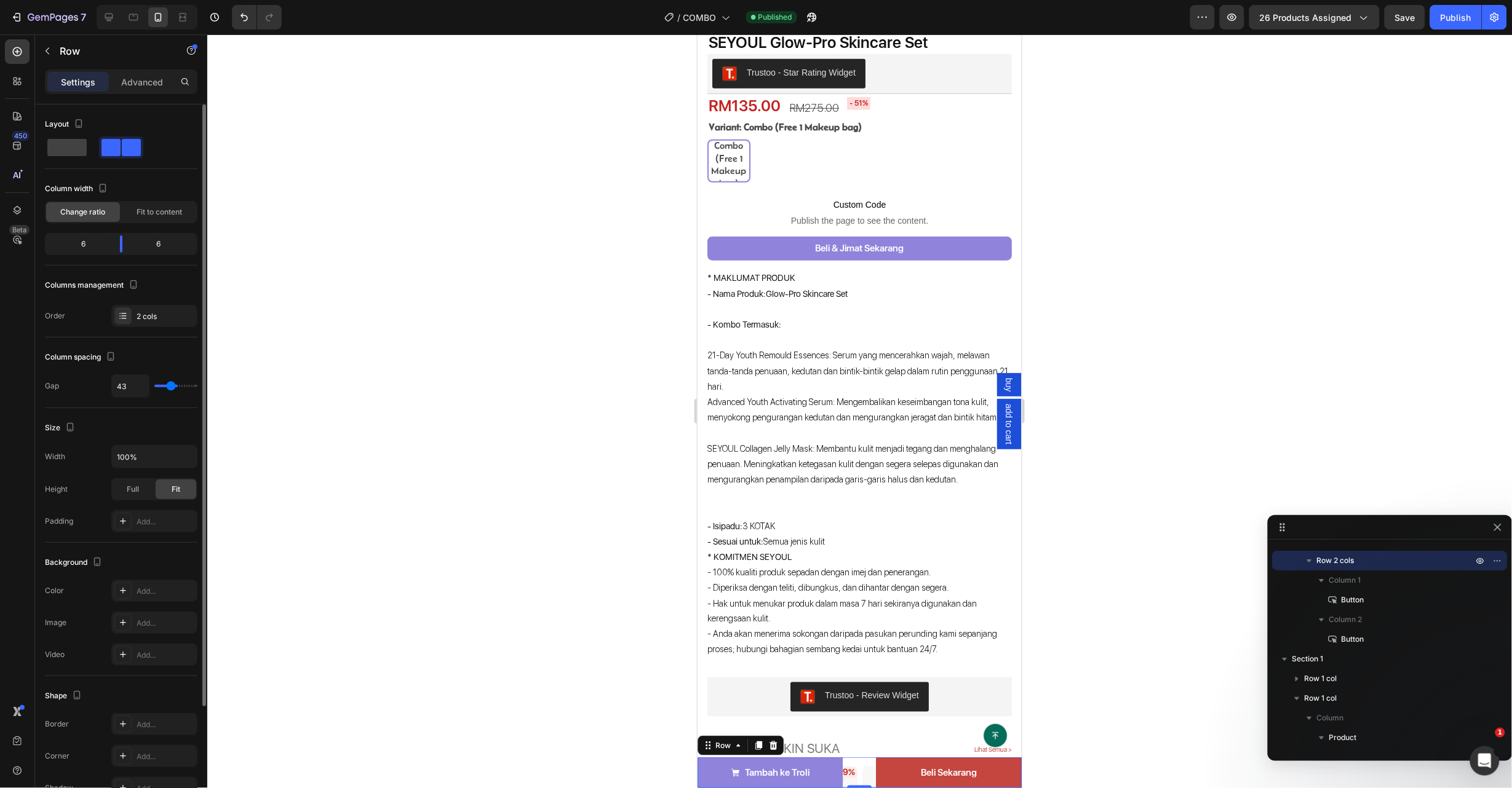
type input "0"
drag, startPoint x: 158, startPoint y: 386, endPoint x: 78, endPoint y: 390, distance: 80.1
click at [154, 387] on input "range" at bounding box center [176, 386] width 43 height 2
click at [136, 490] on span "Full" at bounding box center [133, 489] width 12 height 11
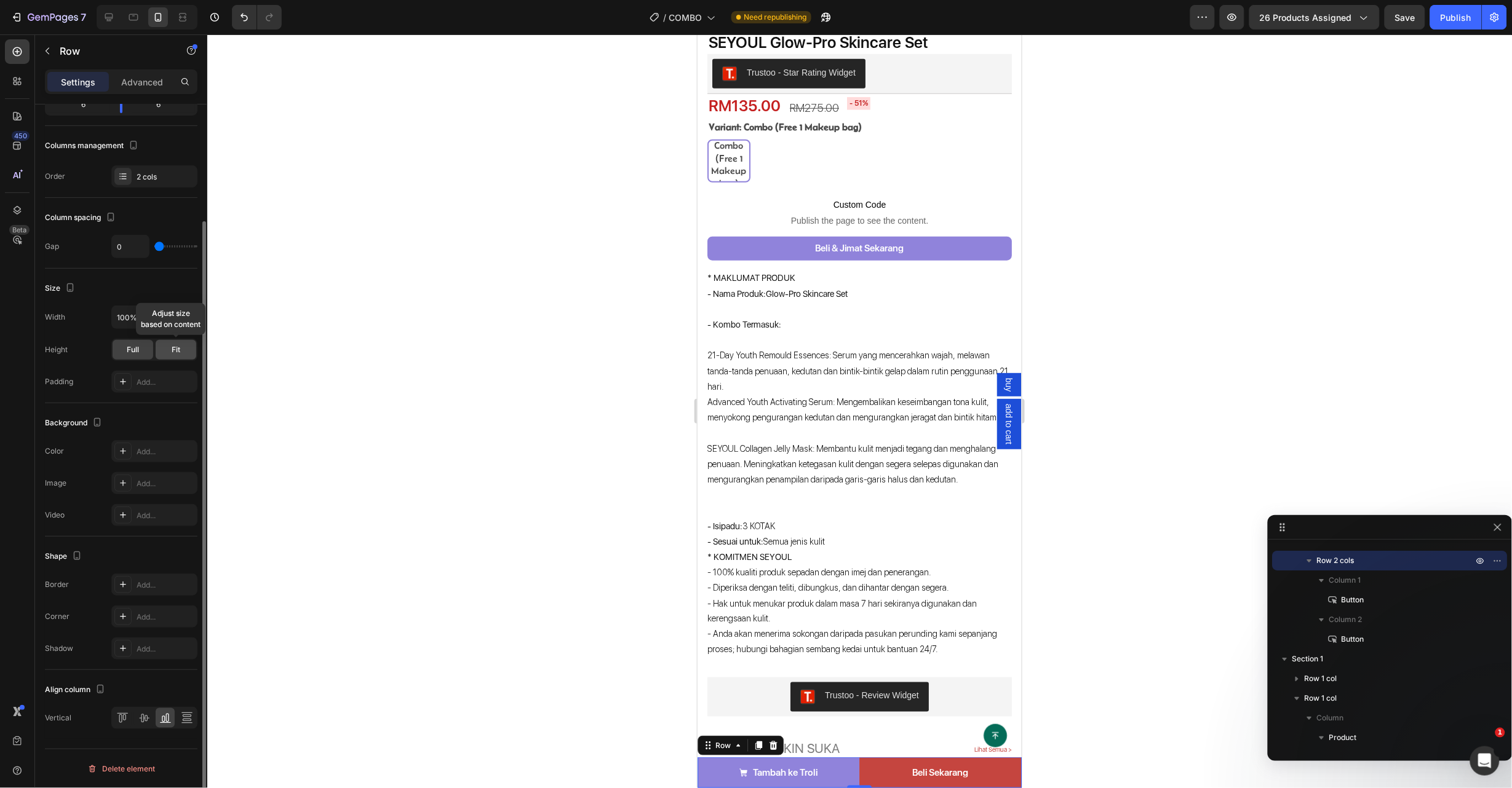
click at [176, 345] on span "Fit" at bounding box center [176, 350] width 8 height 11
click at [142, 353] on div "Full" at bounding box center [132, 350] width 40 height 20
click at [1457, 22] on div "Publish" at bounding box center [1456, 17] width 30 height 13
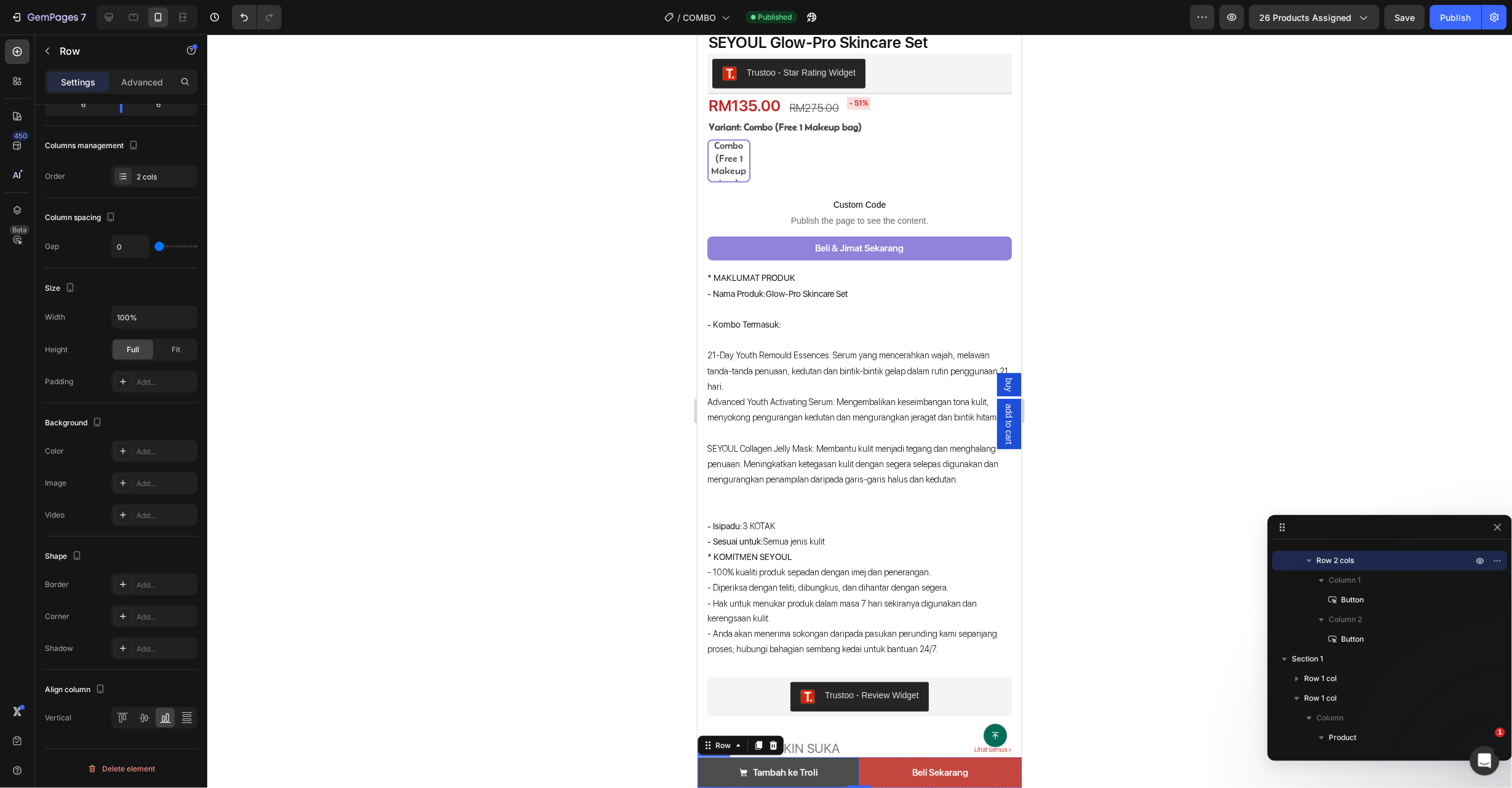
click at [817, 777] on link "Tambah ke Troli" at bounding box center [778, 772] width 162 height 30
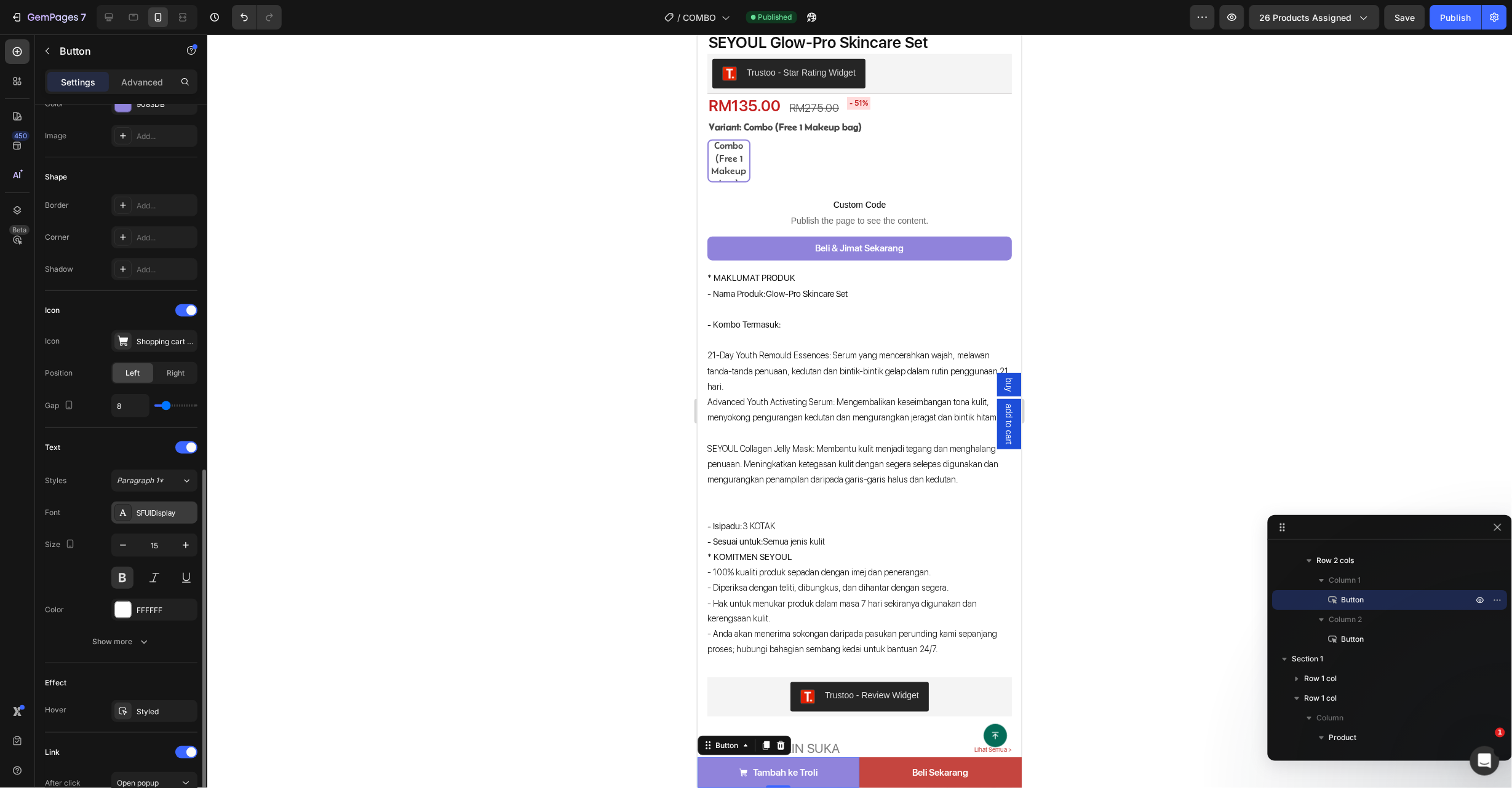
scroll to position [326, 0]
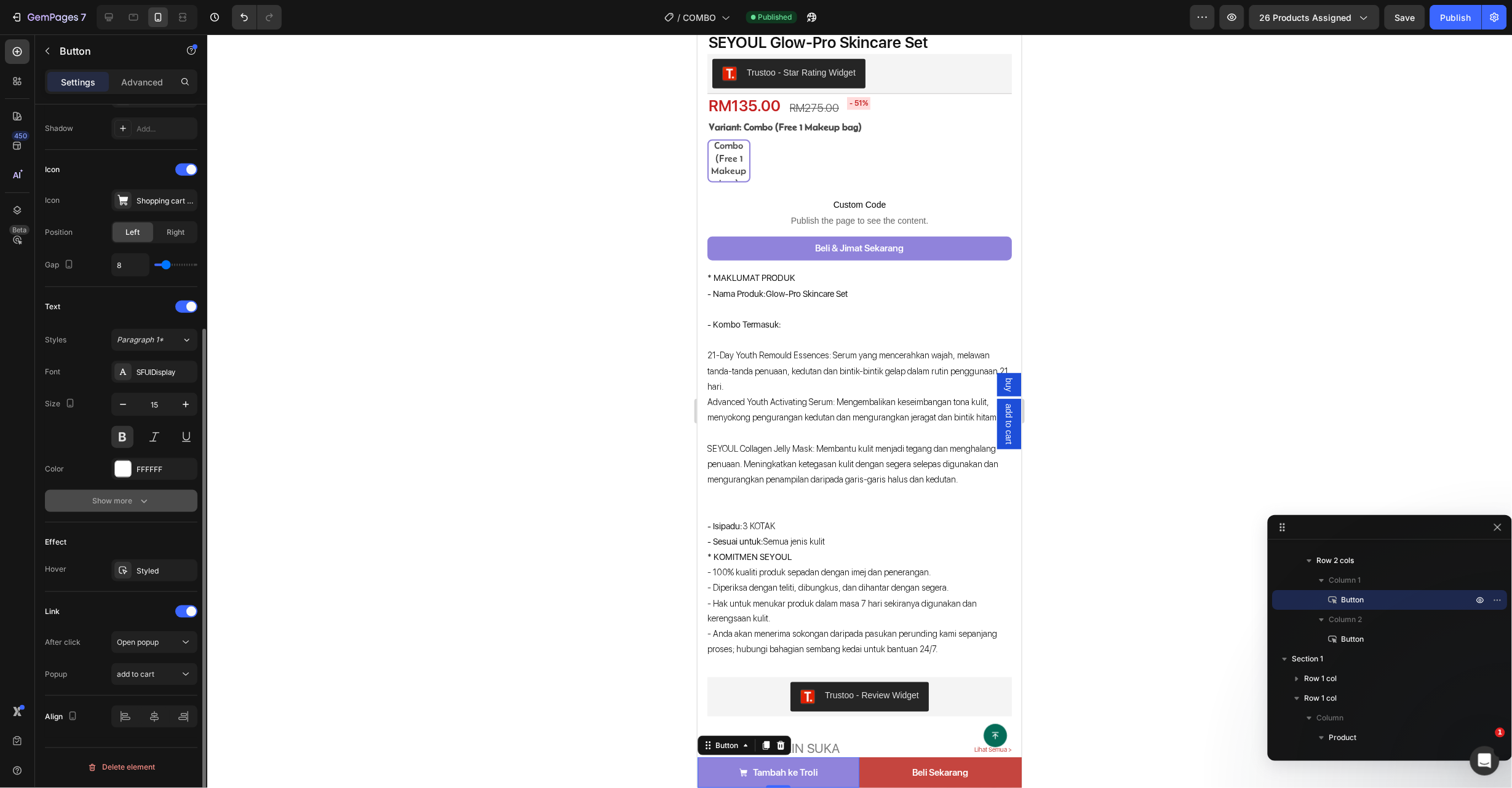
click at [143, 500] on icon "button" at bounding box center [144, 501] width 12 height 12
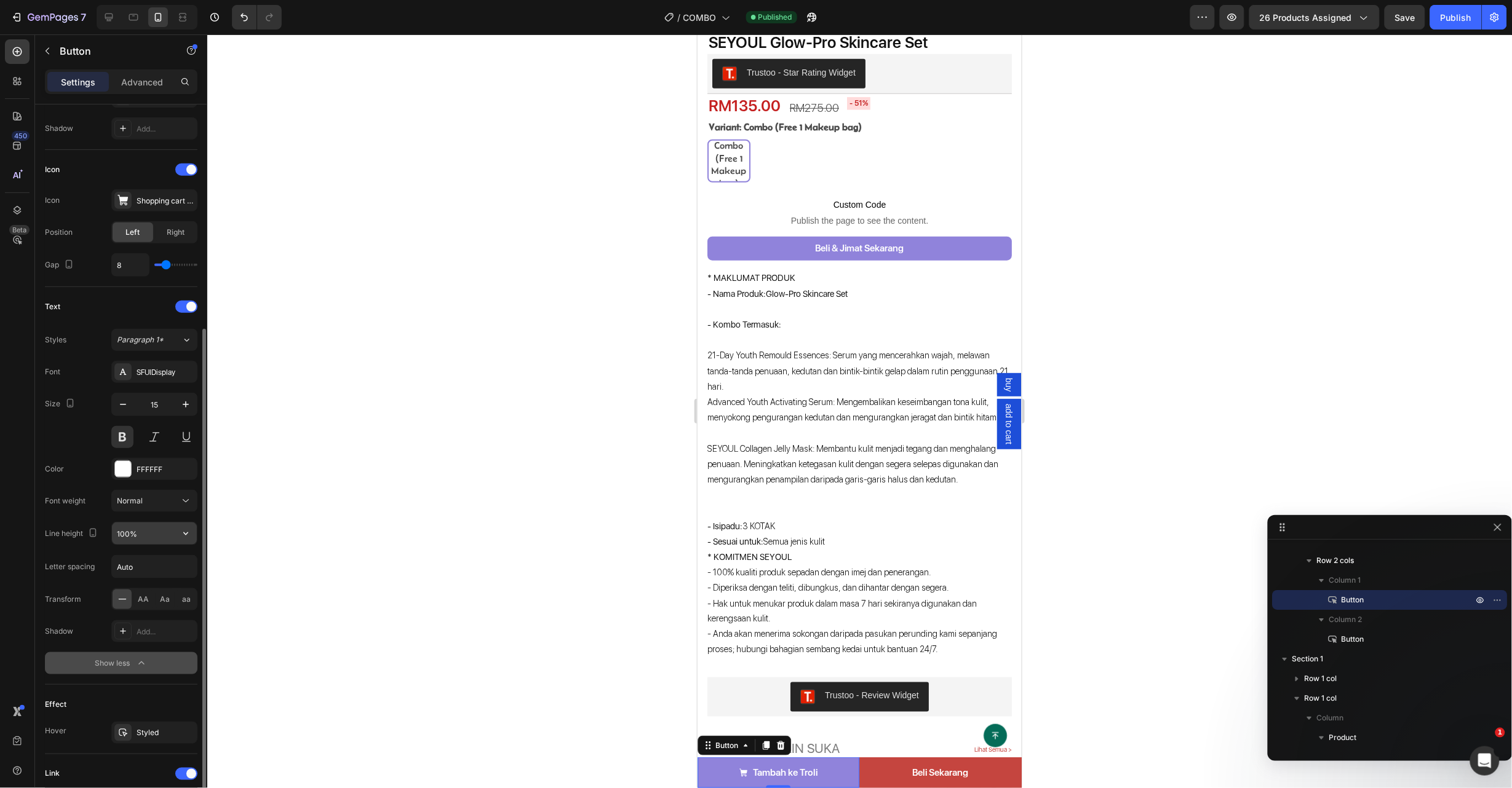
click at [186, 527] on button "button" at bounding box center [186, 533] width 22 height 22
click at [167, 586] on p "120%" at bounding box center [151, 590] width 70 height 11
click at [181, 533] on icon "button" at bounding box center [186, 534] width 12 height 12
click at [170, 570] on p "100%" at bounding box center [151, 567] width 70 height 11
type input "100%"
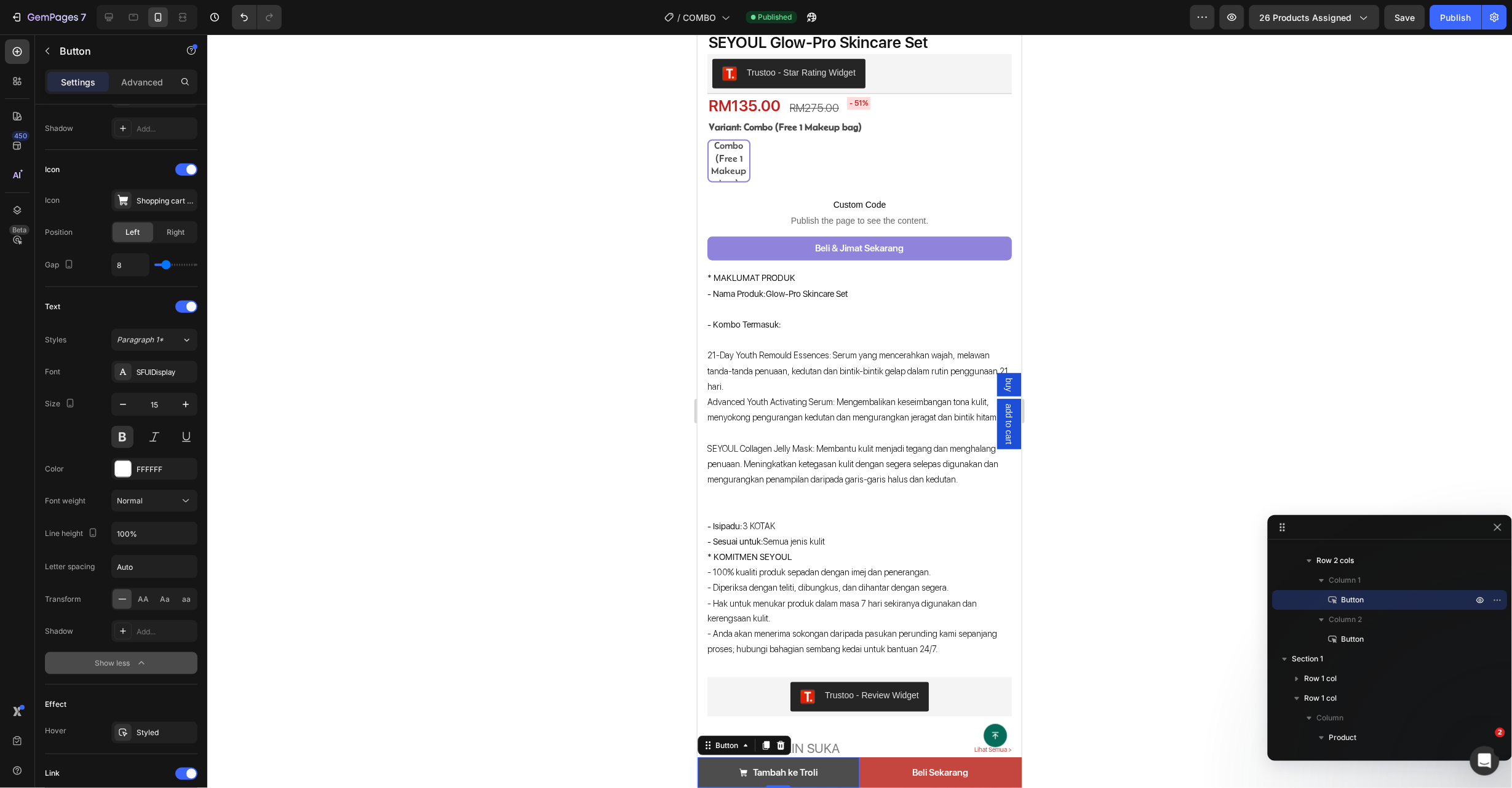
click at [823, 780] on link "Tambah ke Troli" at bounding box center [778, 772] width 162 height 30
click at [135, 666] on icon "button" at bounding box center [142, 663] width 12 height 12
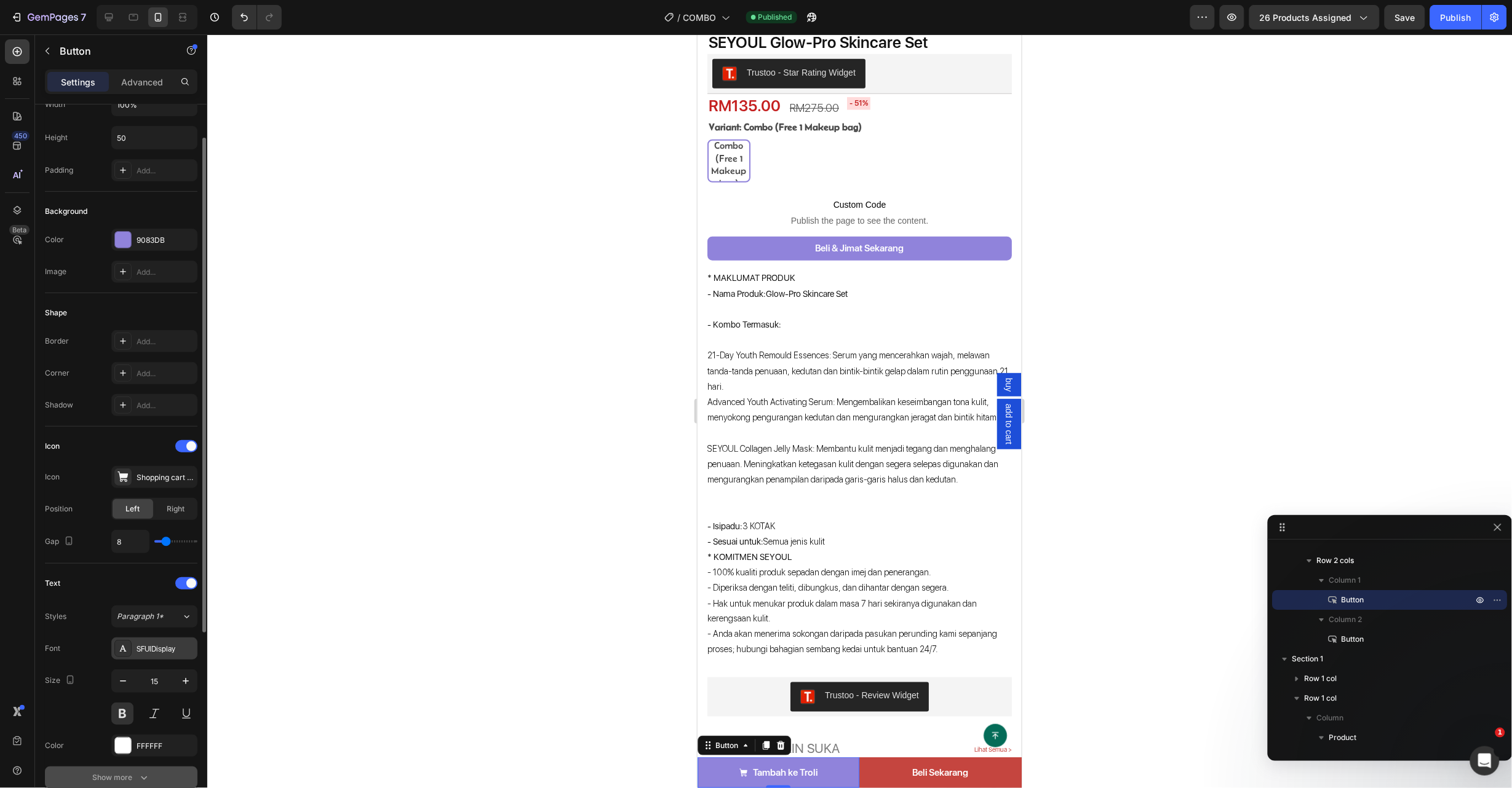
scroll to position [0, 0]
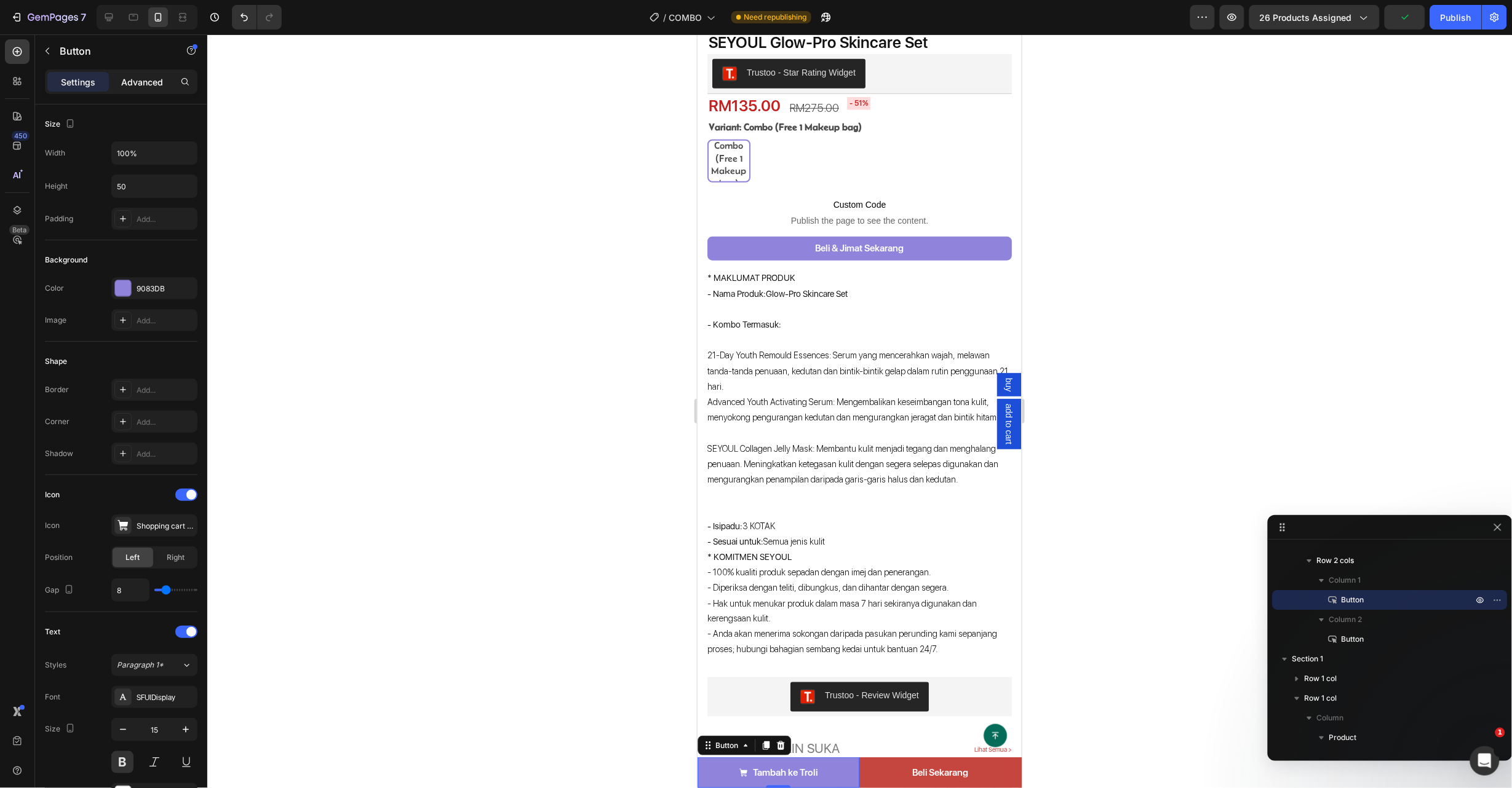
click at [135, 84] on p "Advanced" at bounding box center [142, 81] width 42 height 13
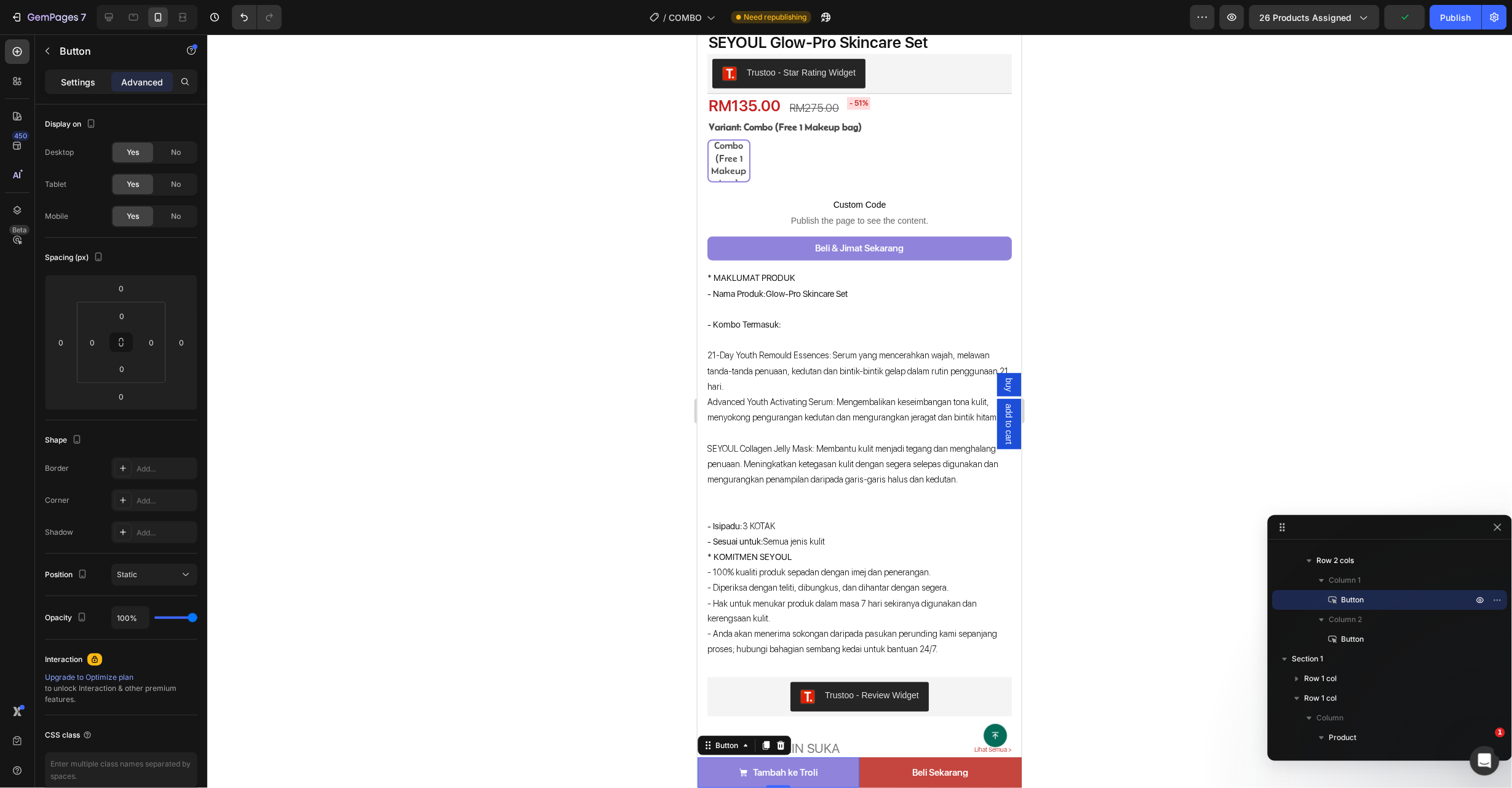
click at [91, 85] on p "Settings" at bounding box center [78, 81] width 34 height 13
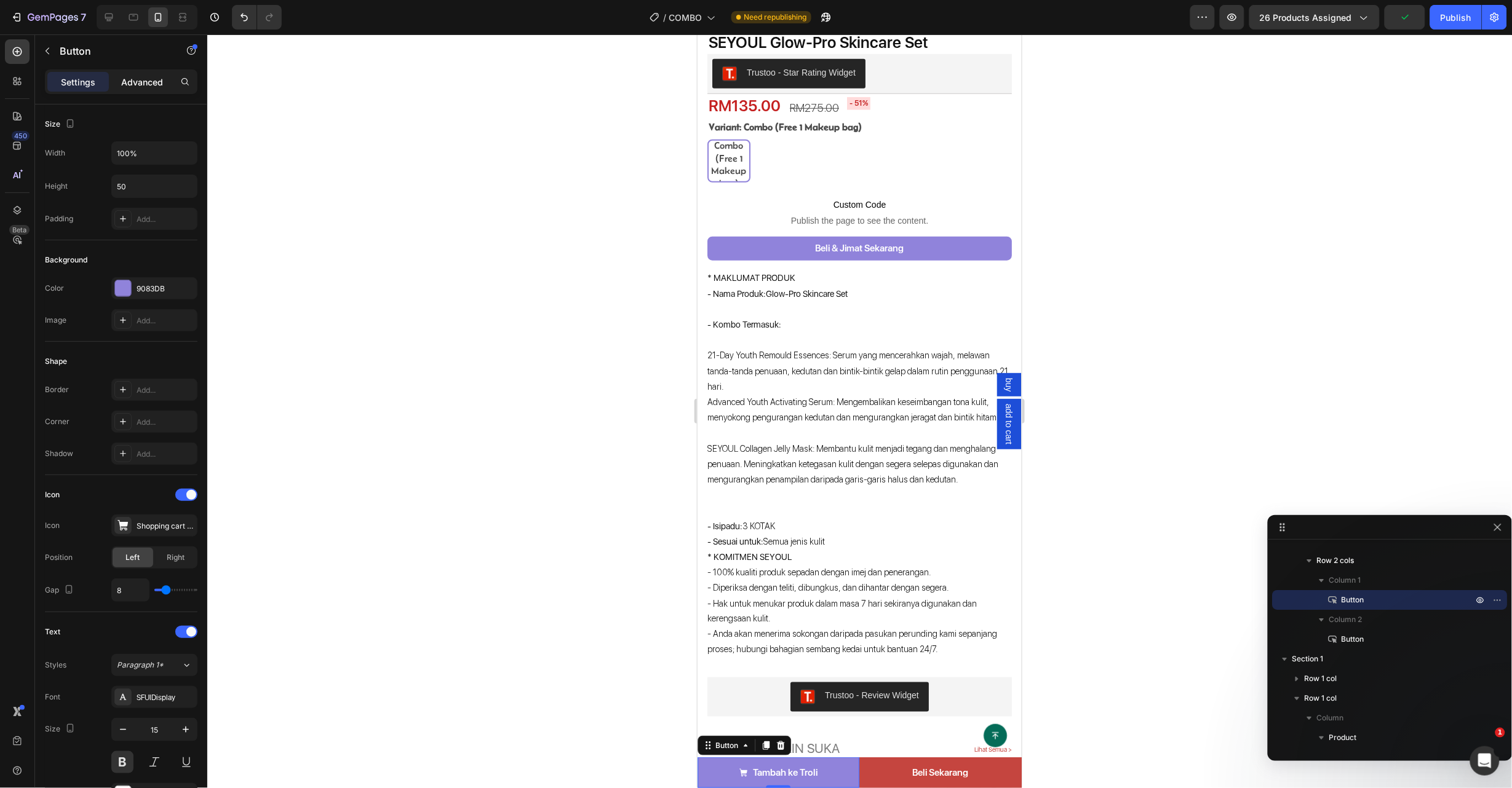
click at [135, 82] on p "Advanced" at bounding box center [142, 81] width 42 height 13
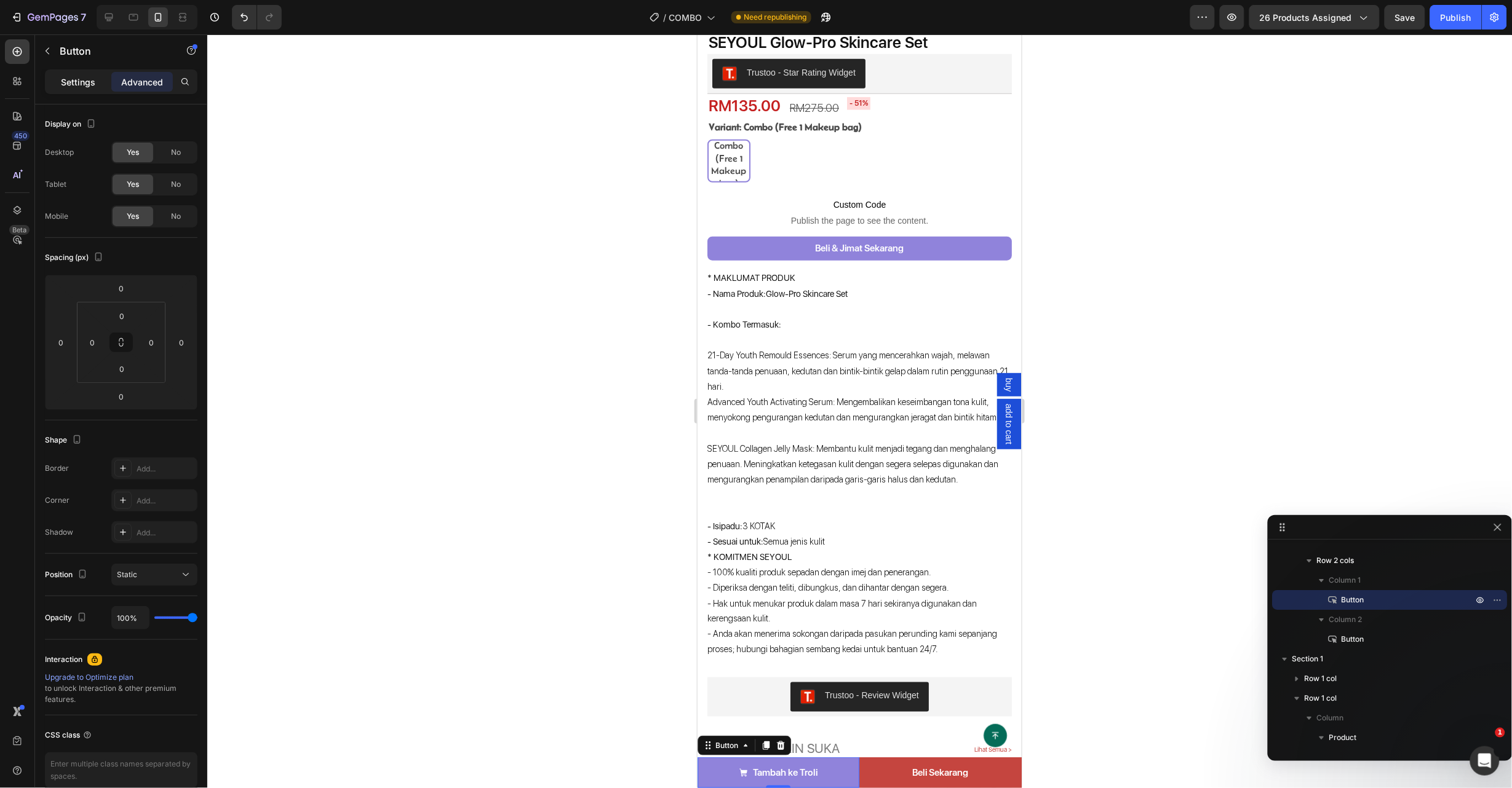
click at [91, 81] on p "Settings" at bounding box center [78, 81] width 34 height 13
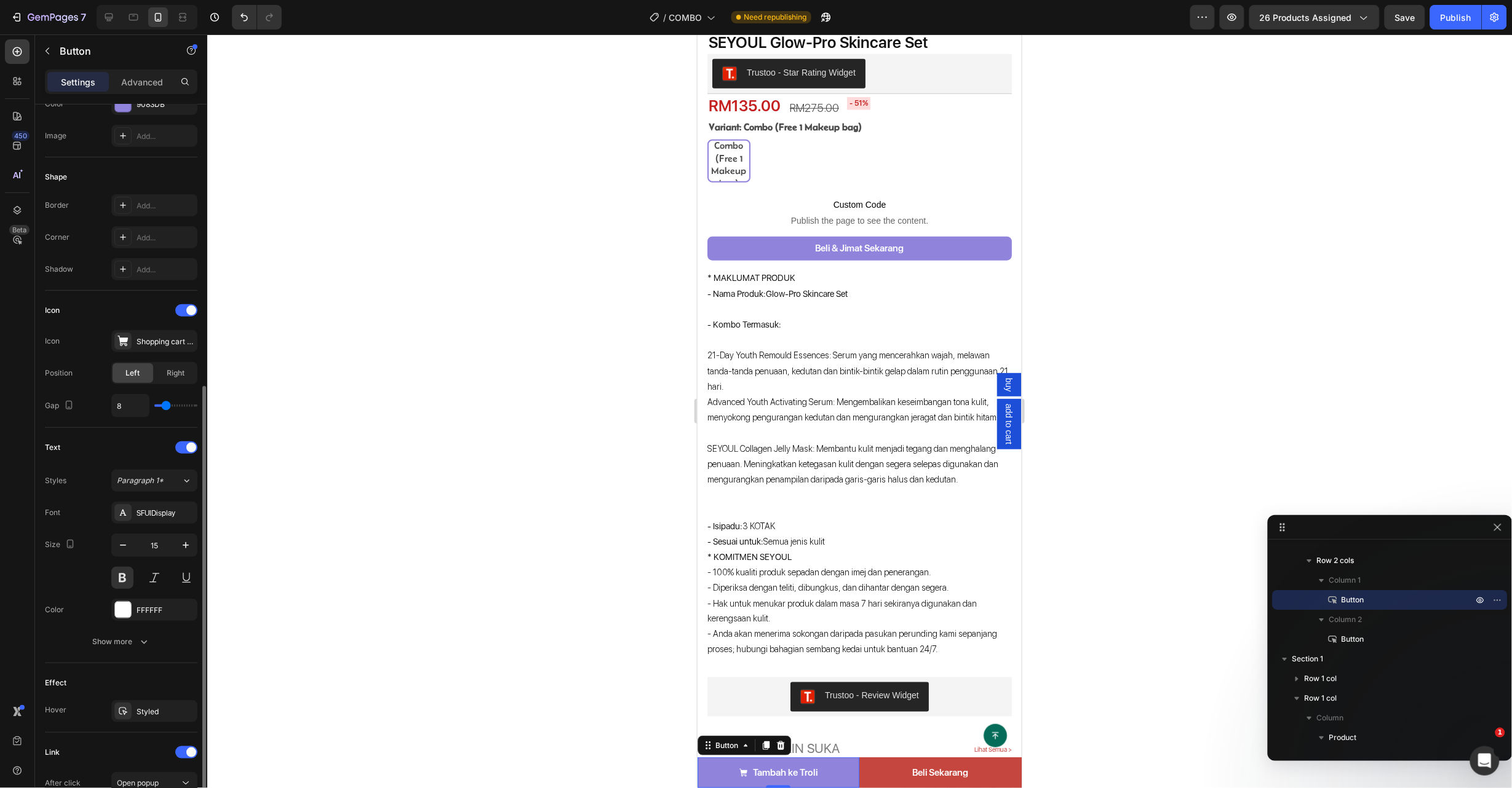
scroll to position [276, 0]
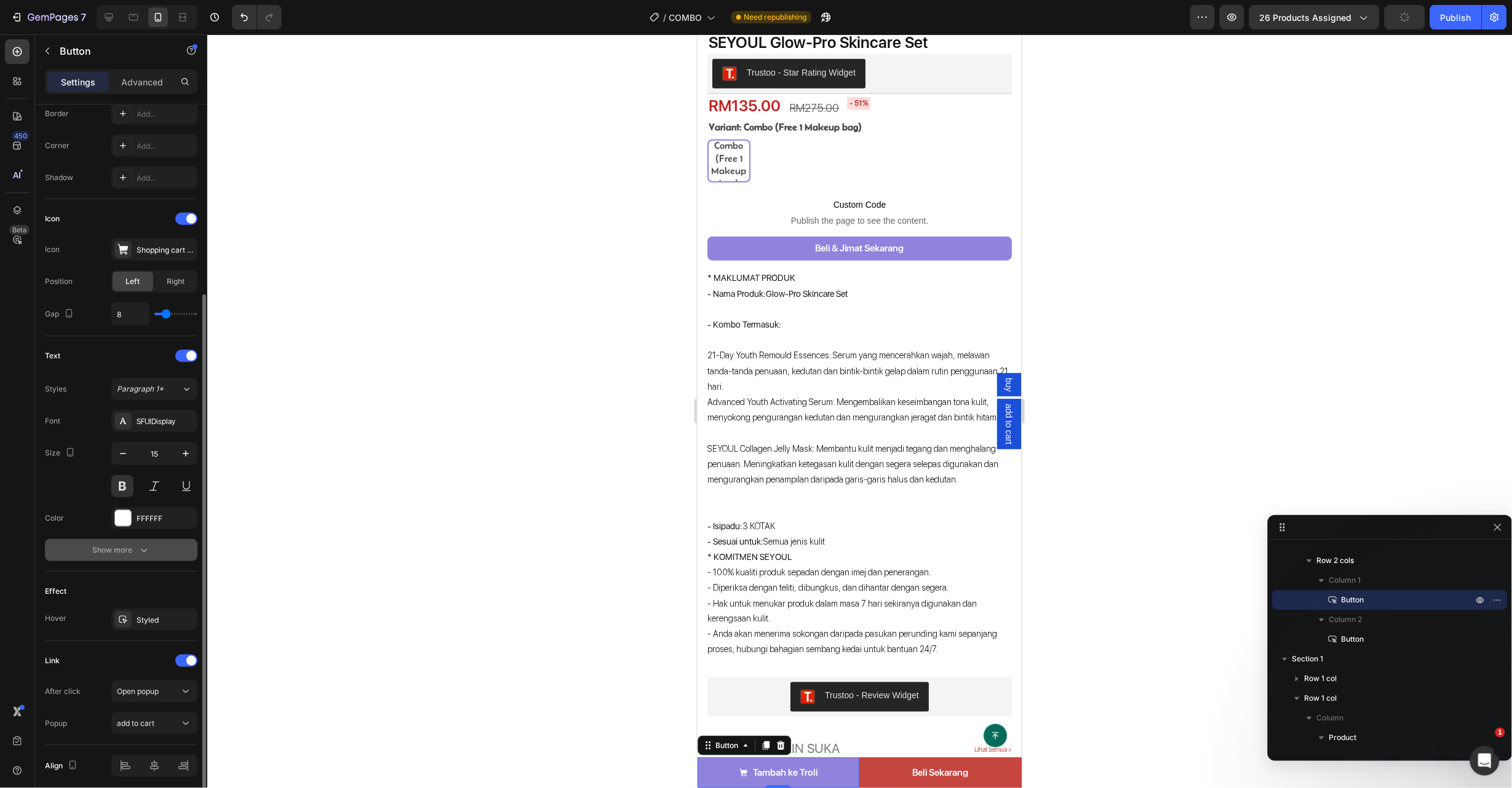
click at [150, 550] on button "Show more" at bounding box center [121, 550] width 152 height 22
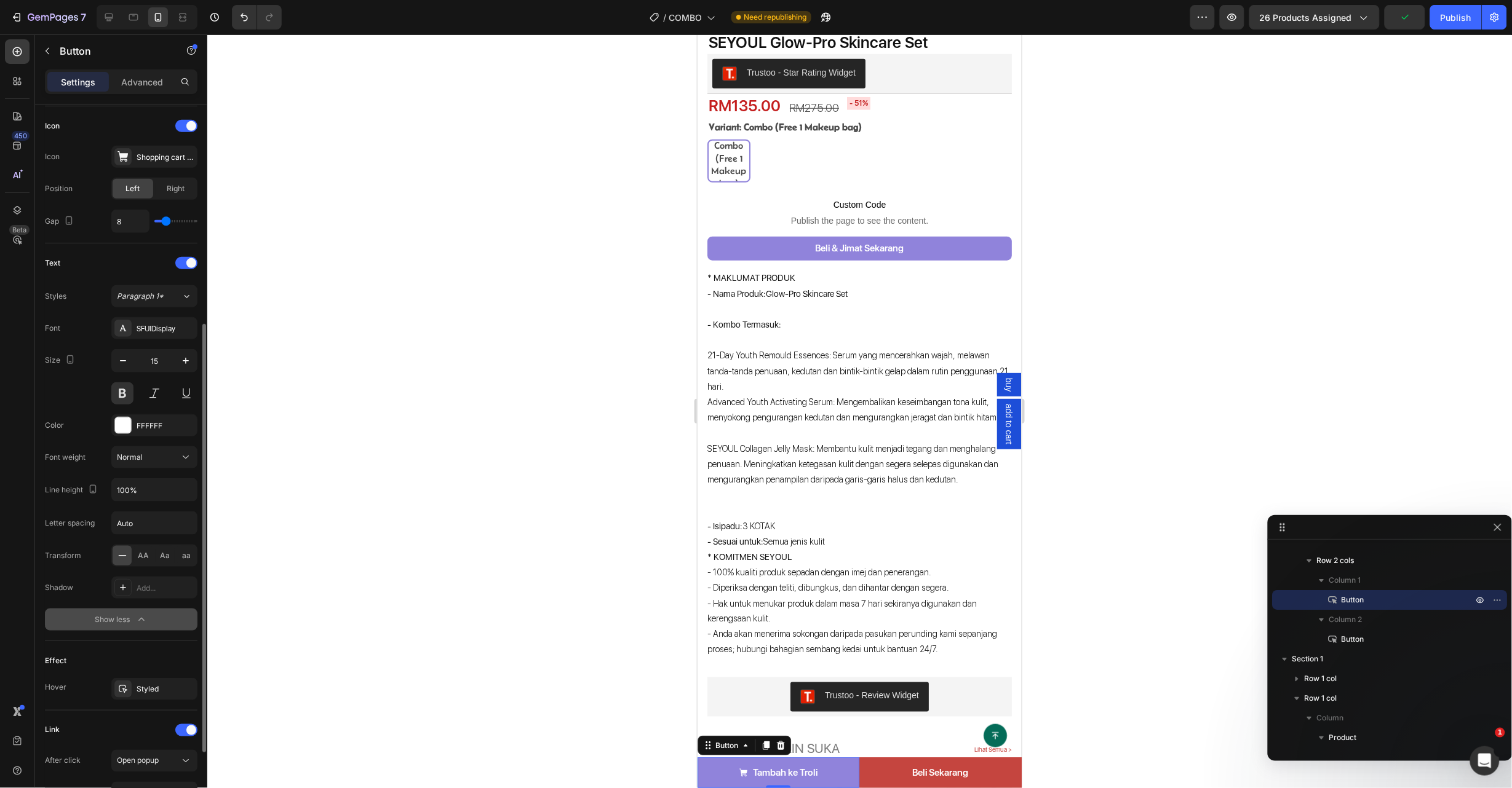
click at [143, 615] on icon "button" at bounding box center [142, 620] width 12 height 12
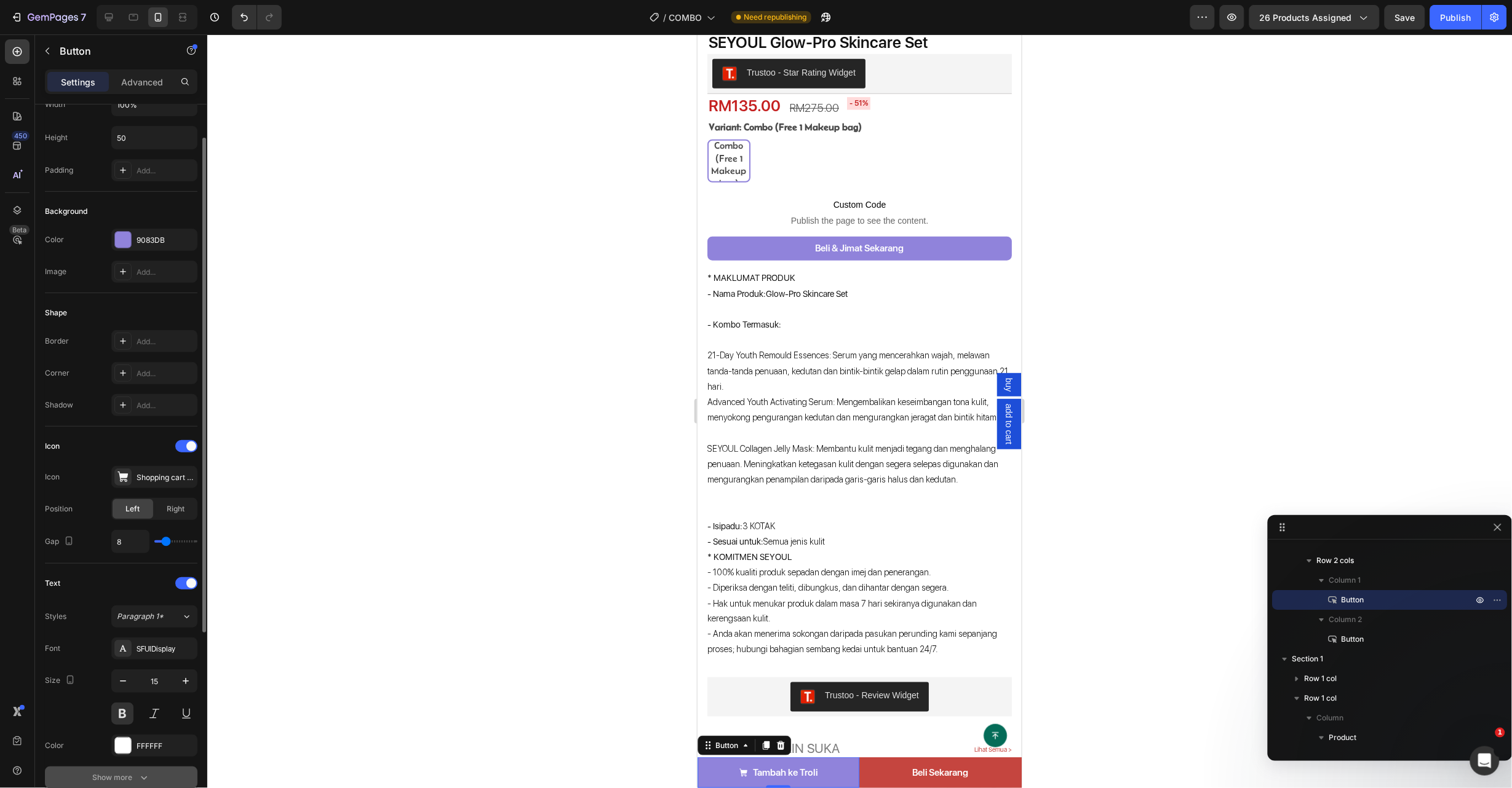
scroll to position [0, 0]
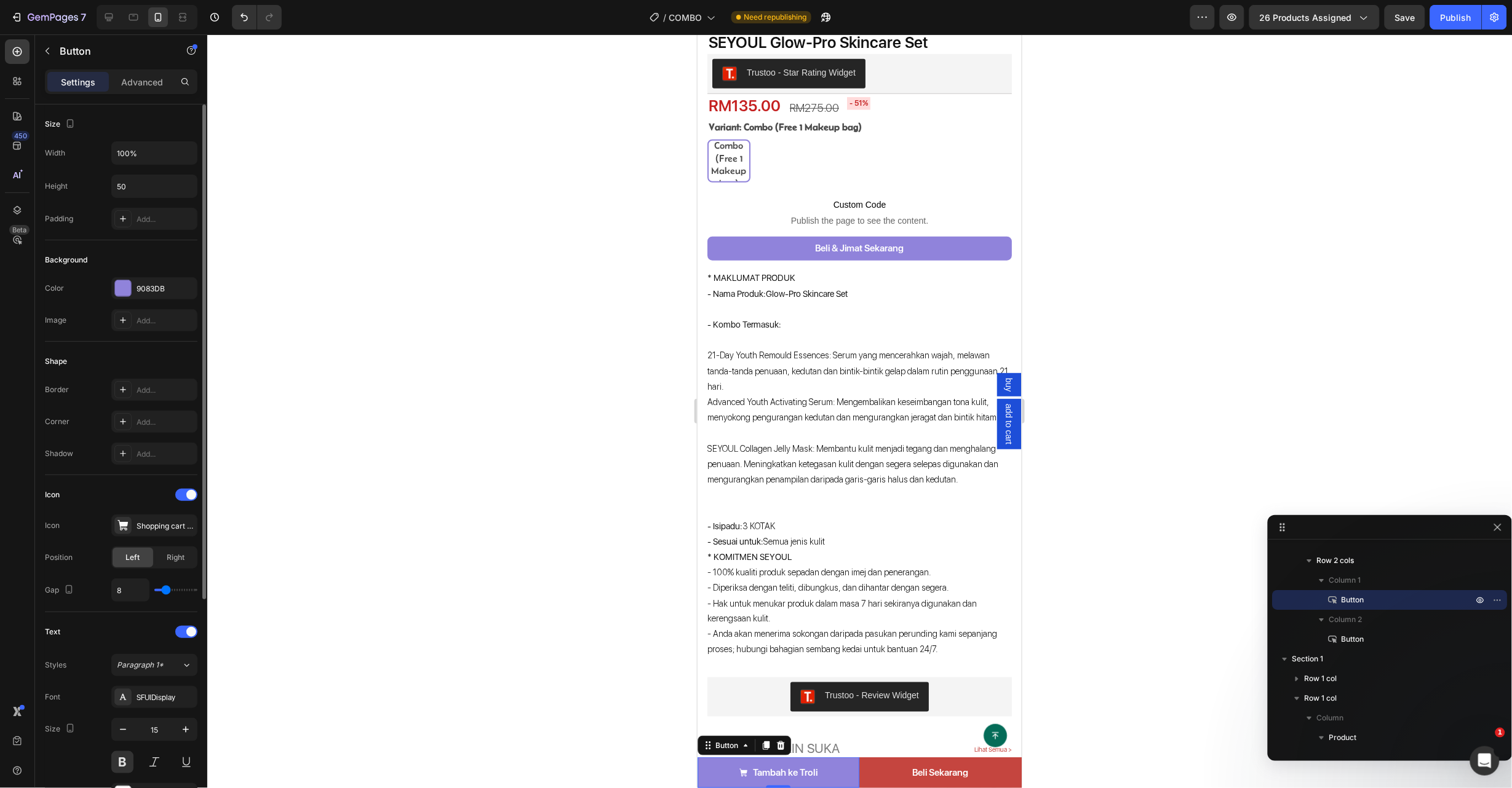
click at [58, 497] on div "Icon" at bounding box center [52, 494] width 14 height 11
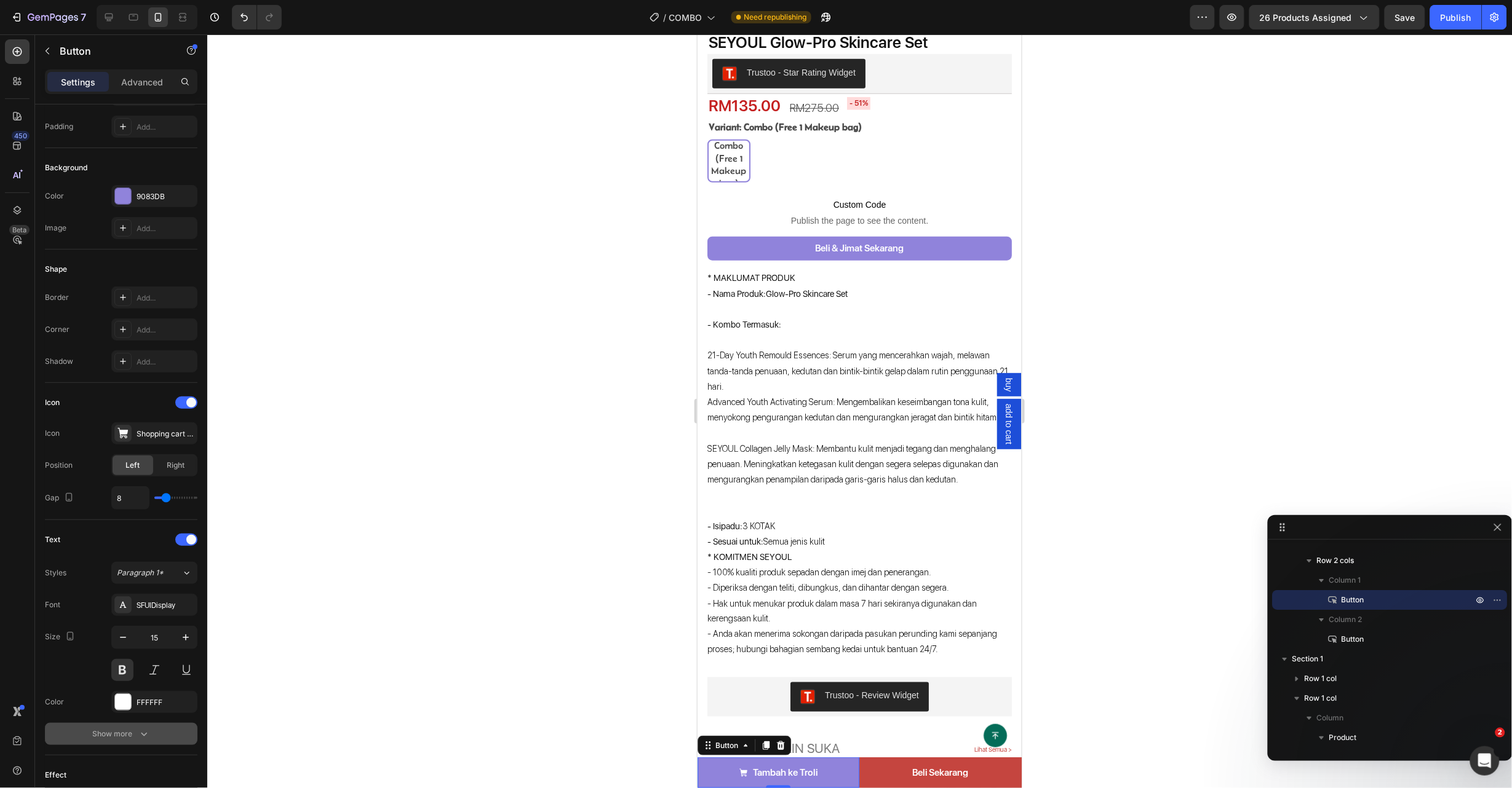
drag, startPoint x: 777, startPoint y: 784, endPoint x: 785, endPoint y: 729, distance: 55.6
click at [778, 757] on div "Tambah ke Troli Button 0" at bounding box center [778, 772] width 162 height 30
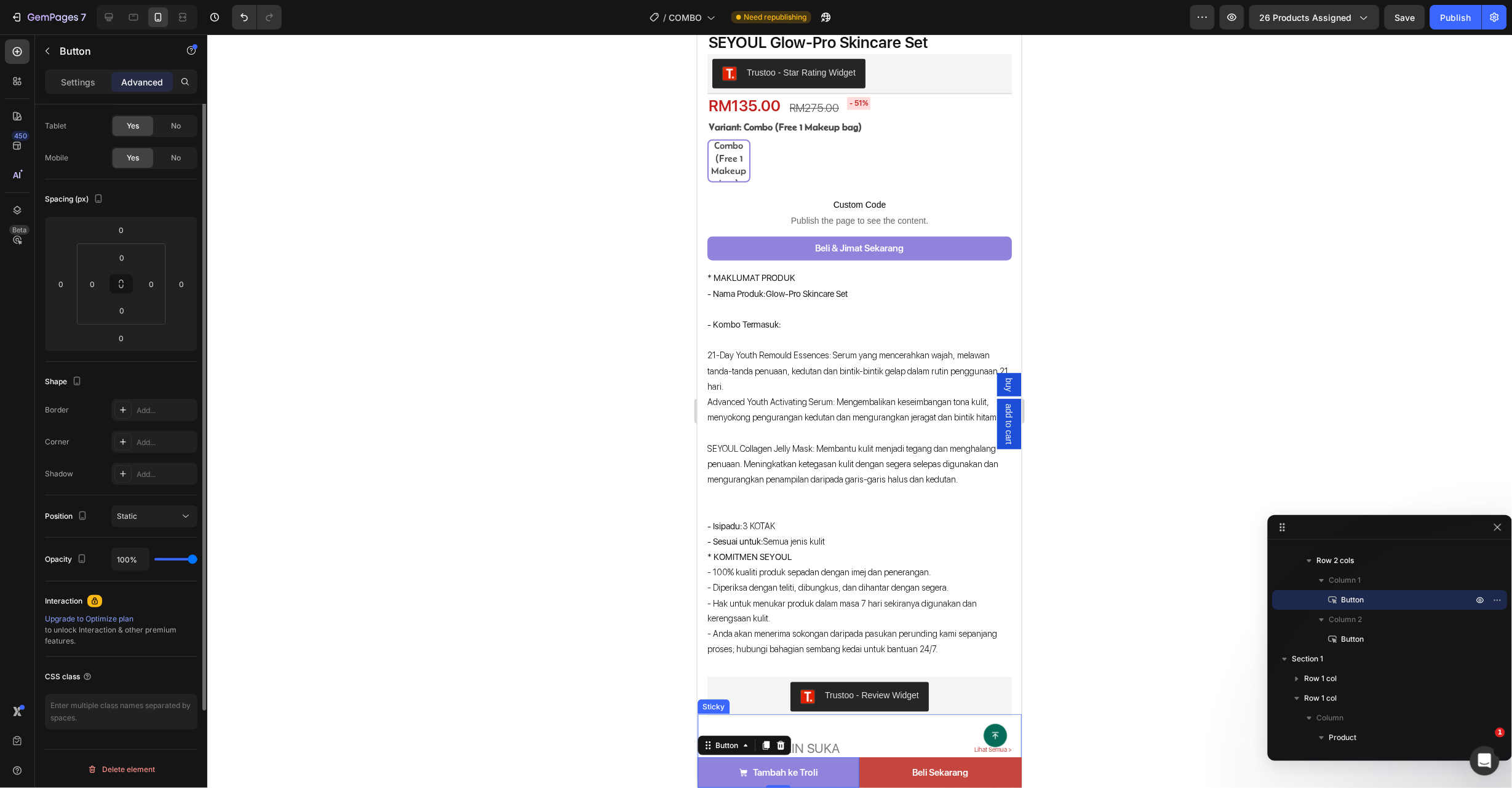
scroll to position [0, 0]
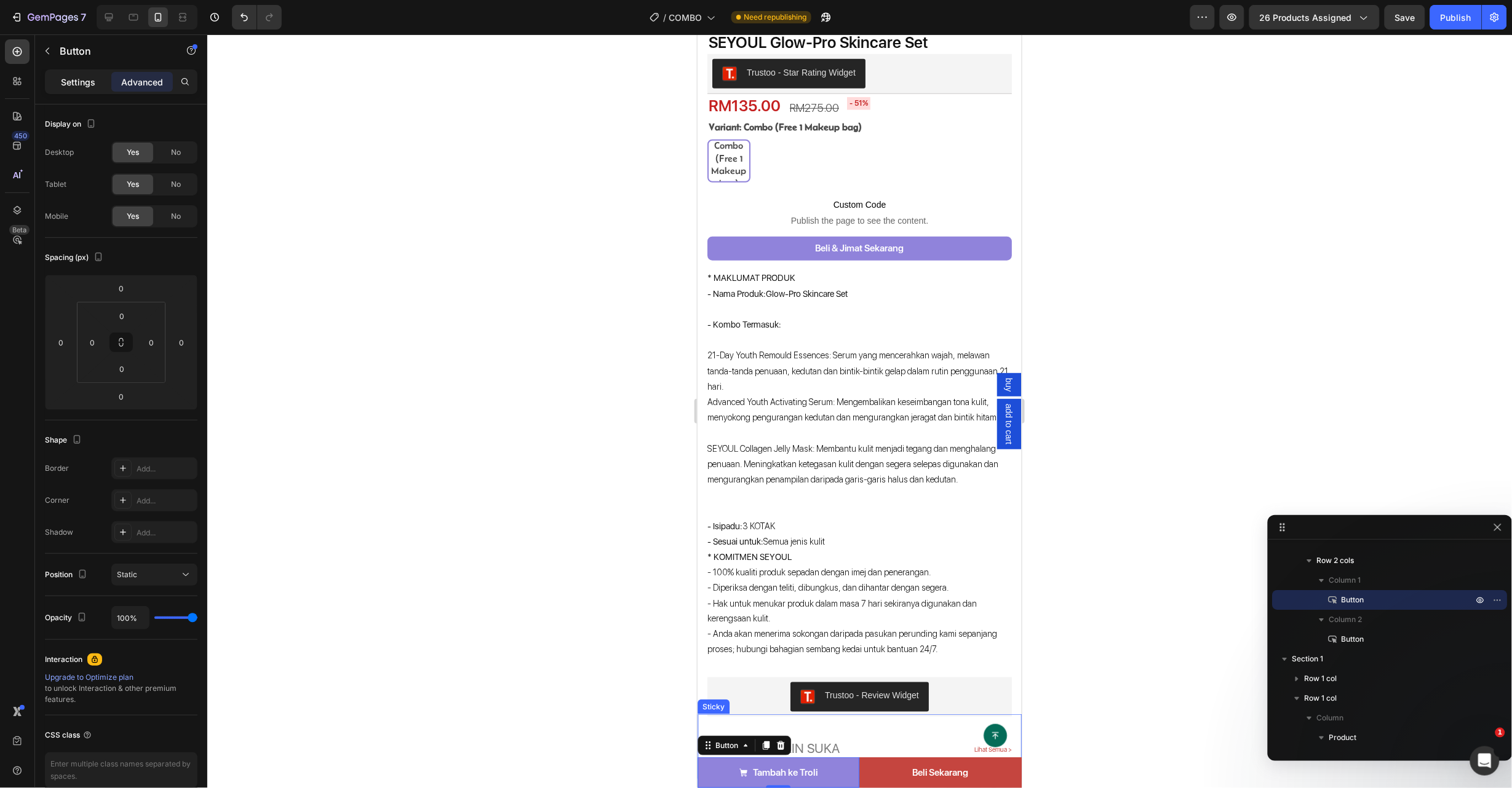
click at [76, 74] on div "Settings" at bounding box center [78, 82] width 62 height 20
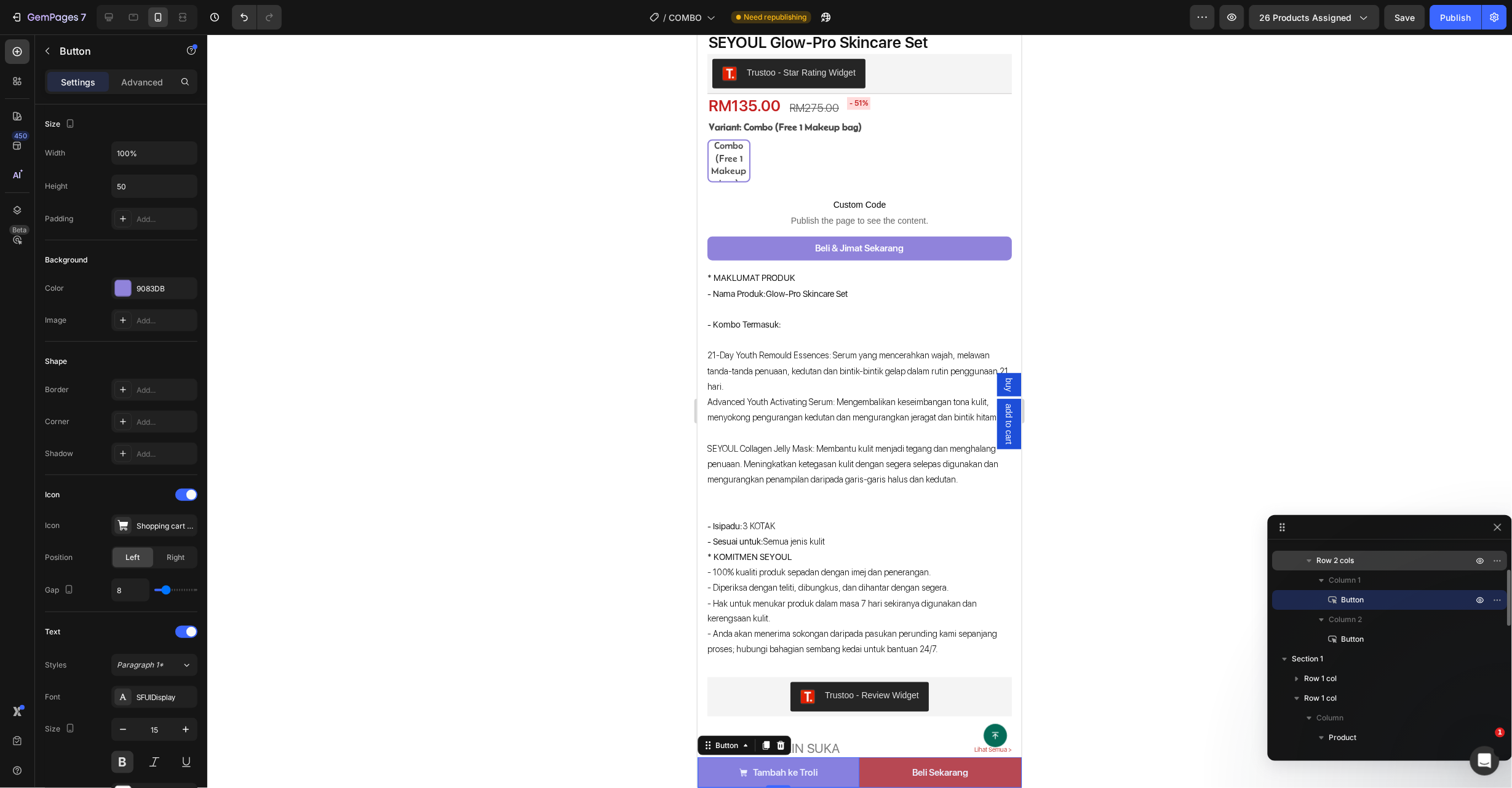
click at [1396, 567] on p "Row 2 cols" at bounding box center [1396, 561] width 159 height 12
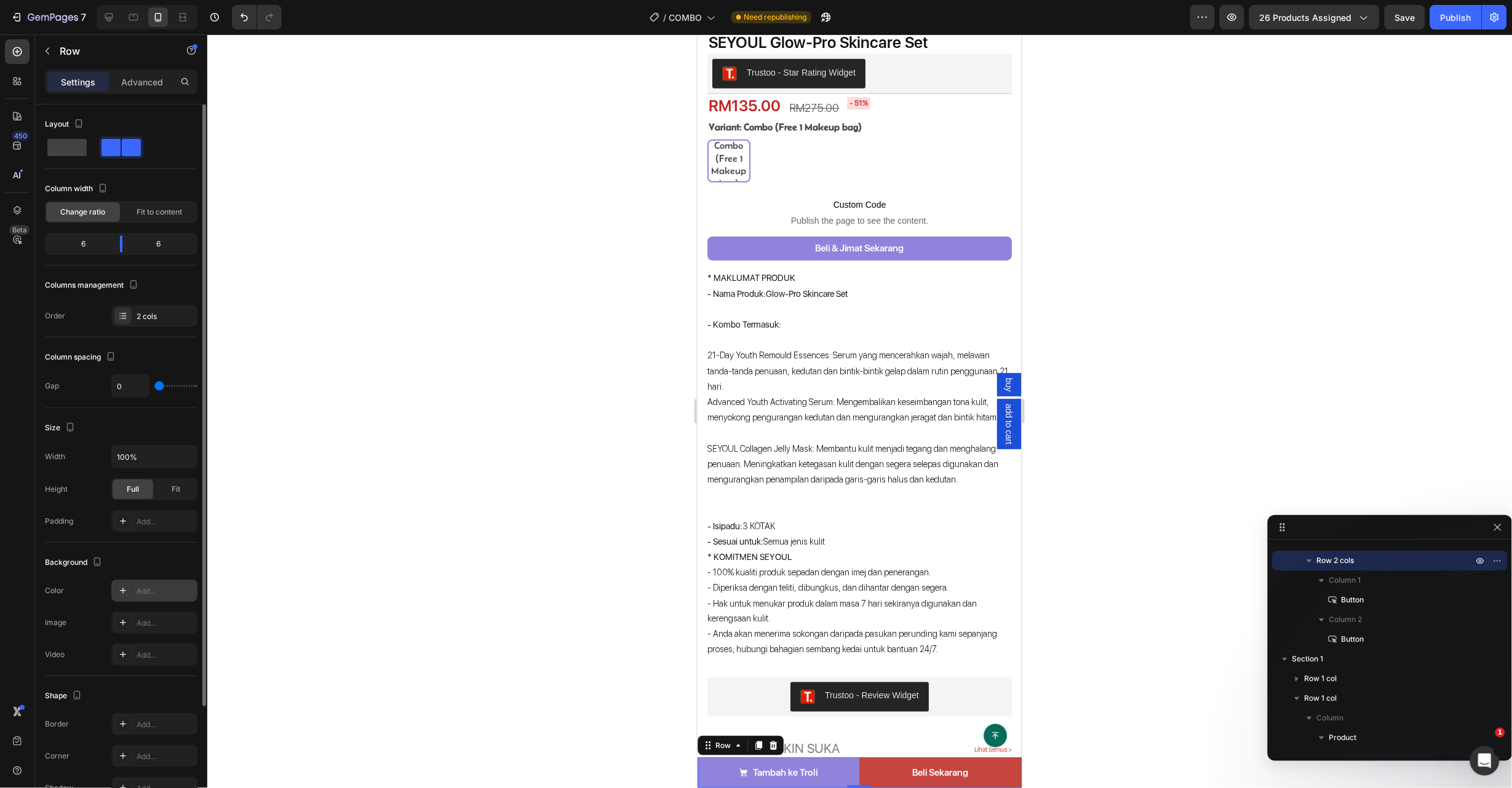
click at [153, 580] on div "Add..." at bounding box center [154, 590] width 86 height 22
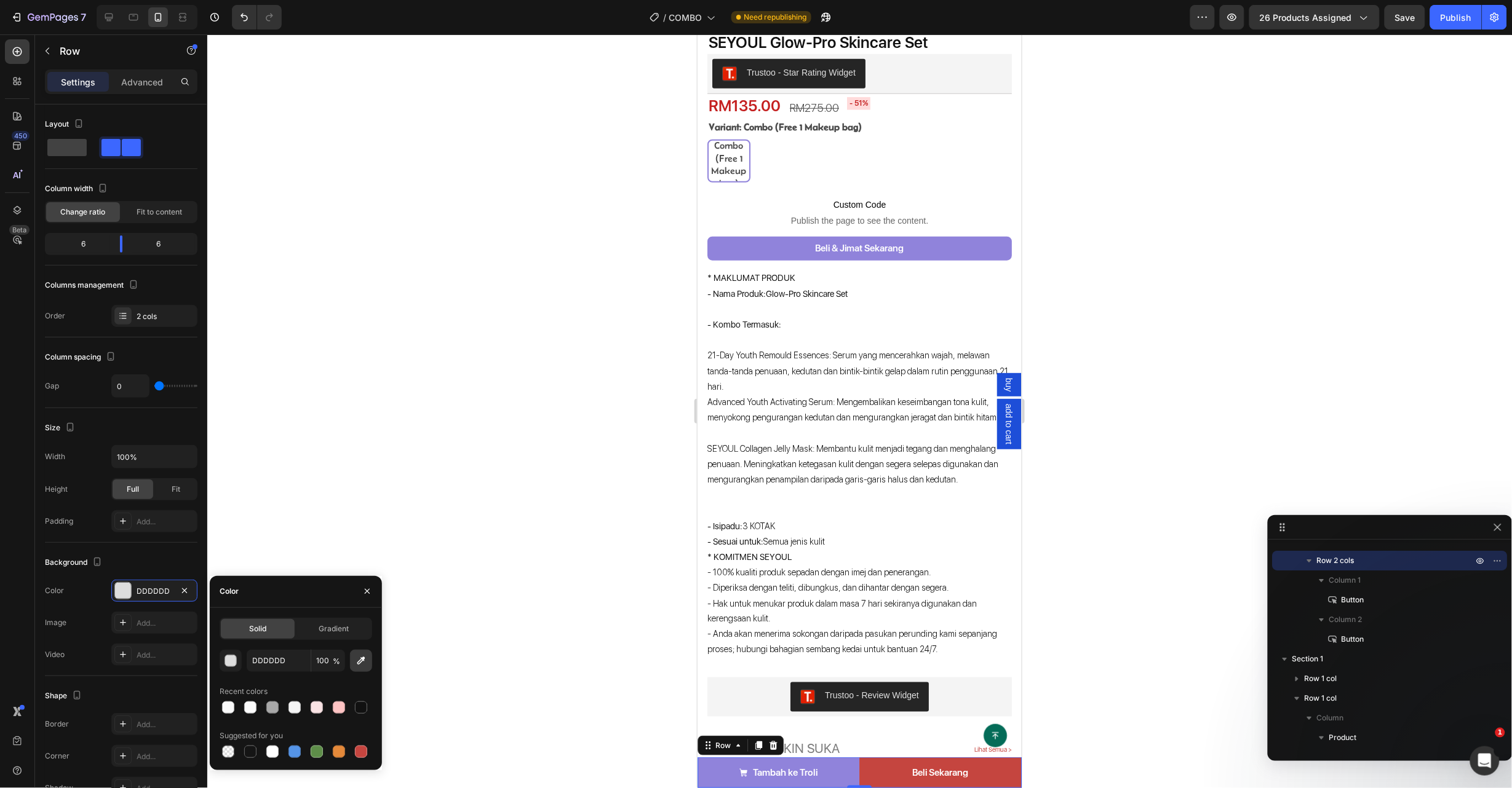
click at [359, 669] on button "button" at bounding box center [361, 660] width 22 height 22
type input "9083DB"
click at [1061, 691] on div at bounding box center [859, 411] width 1305 height 754
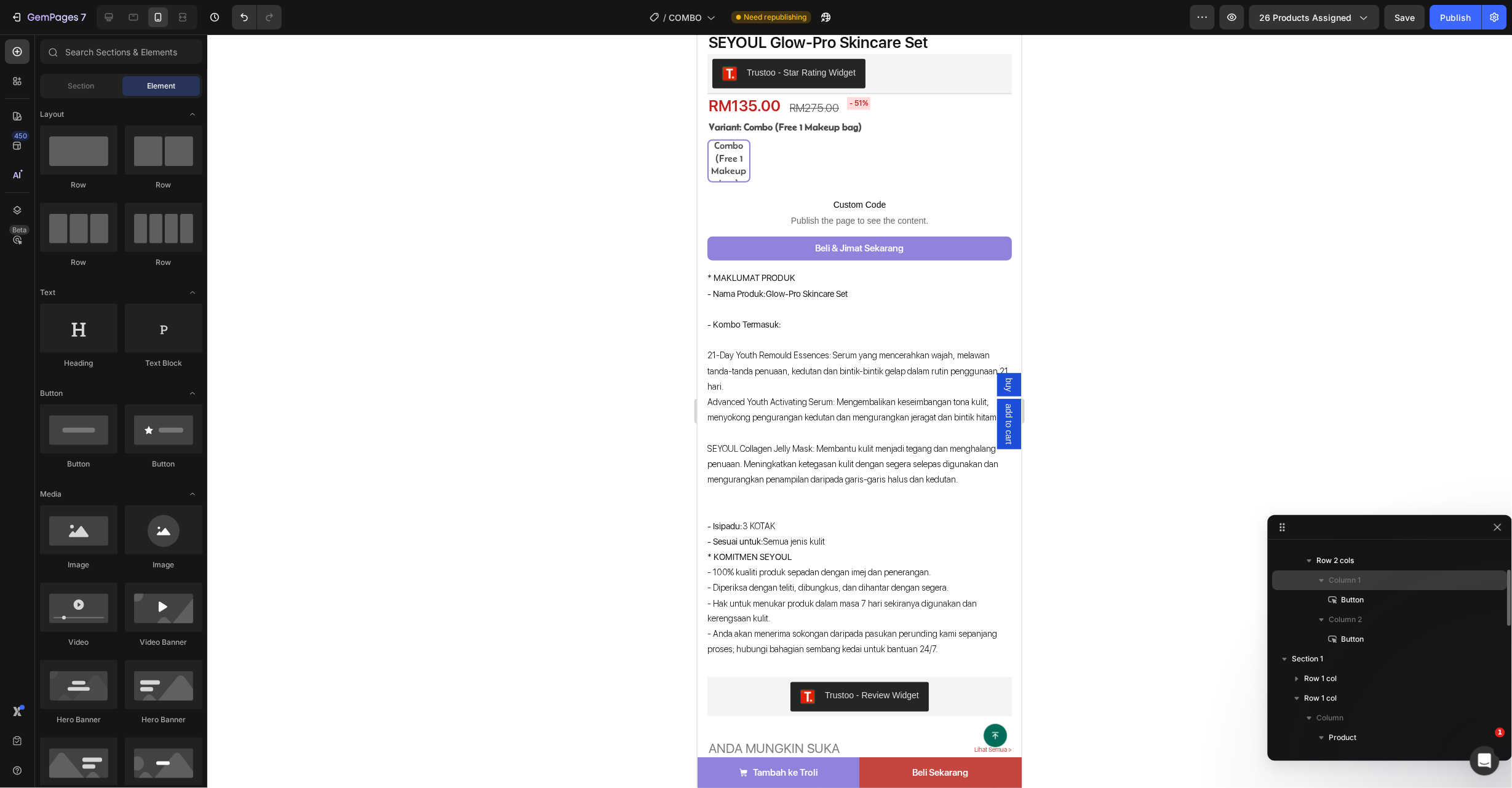
click at [1389, 582] on p "Column 1" at bounding box center [1402, 580] width 146 height 12
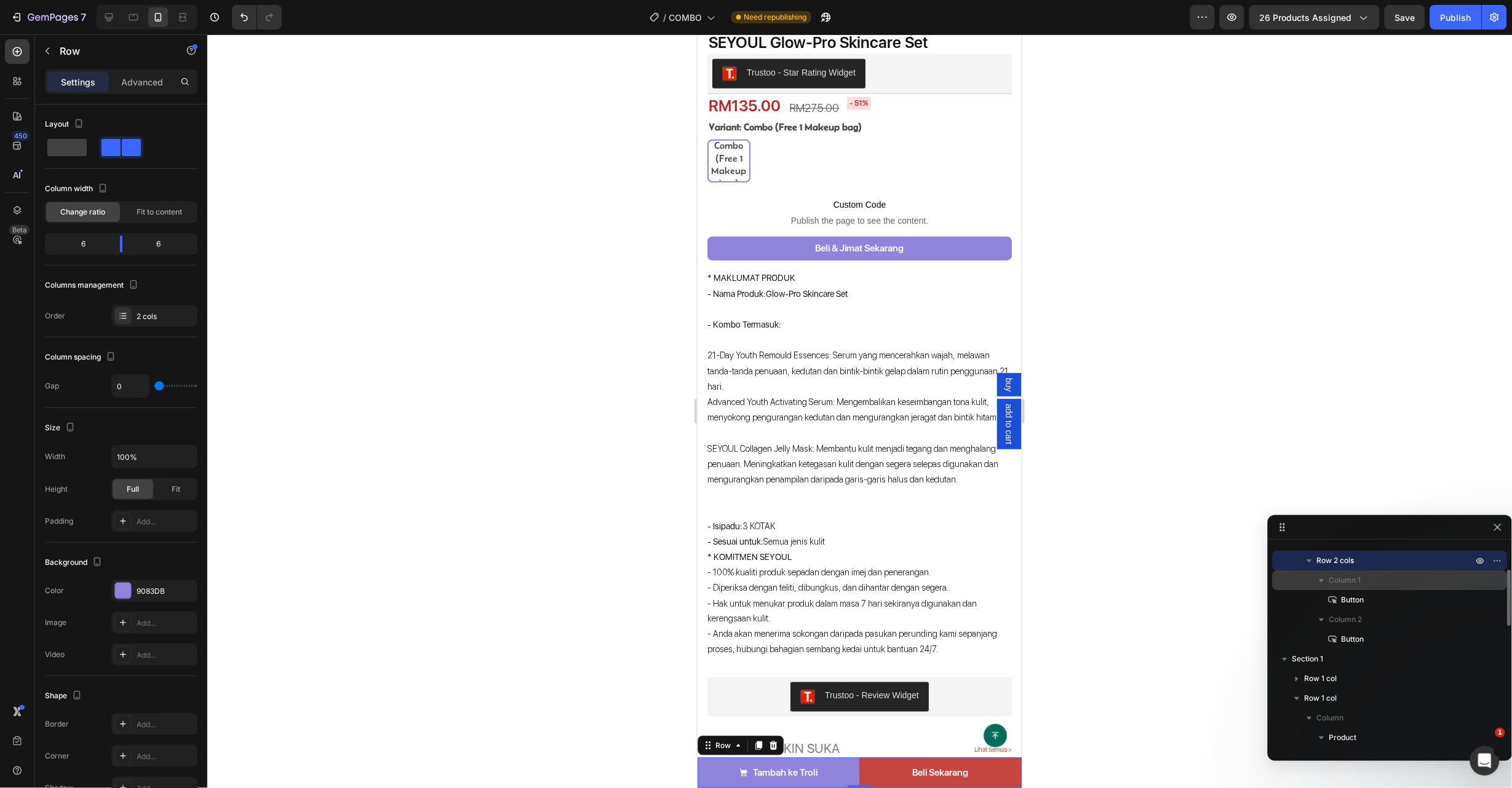
click at [1389, 582] on p "Column 1" at bounding box center [1402, 580] width 146 height 12
click at [1385, 599] on p "Column 2" at bounding box center [1402, 600] width 146 height 12
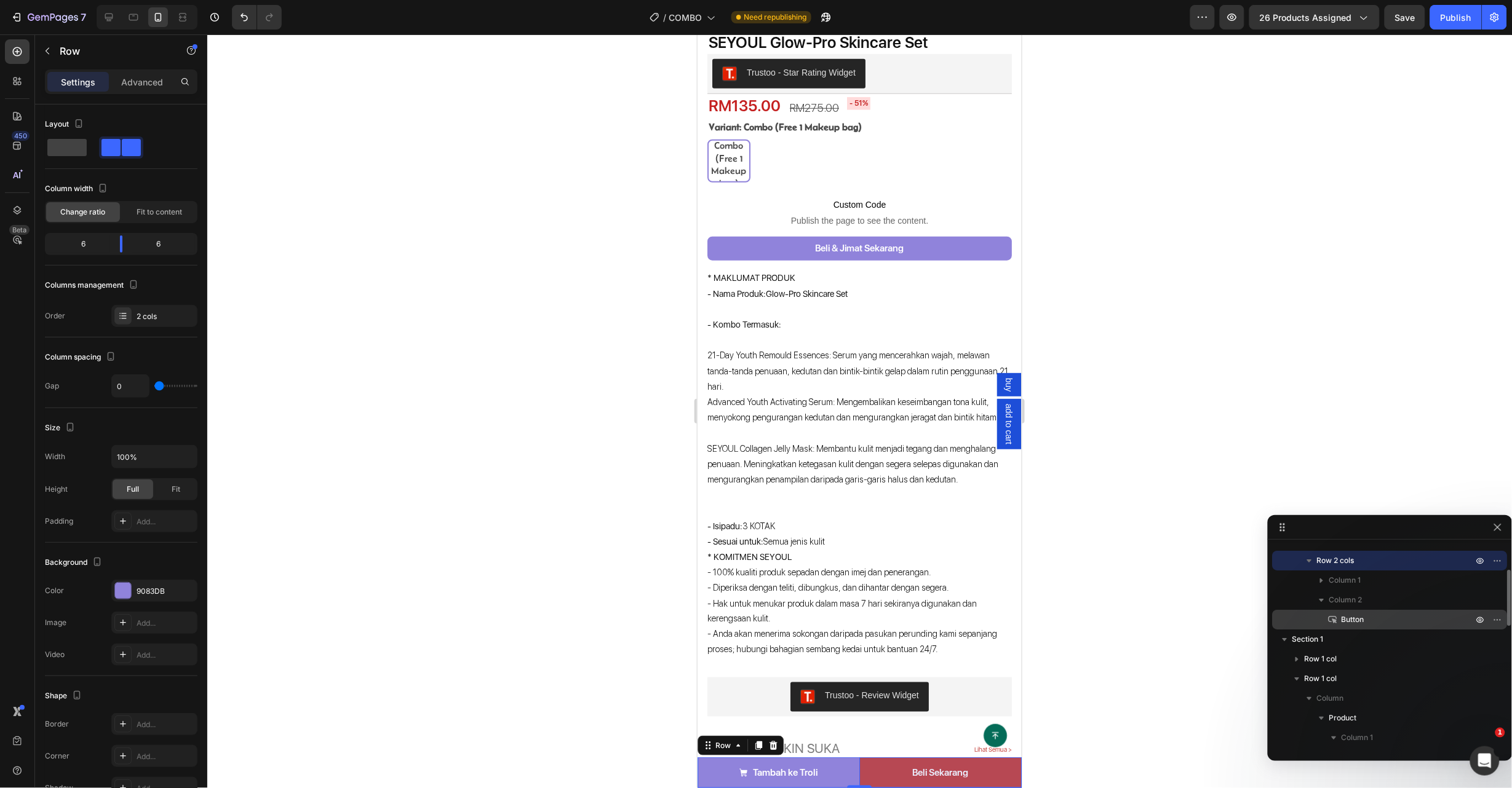
click at [1386, 615] on p "Button" at bounding box center [1394, 620] width 134 height 12
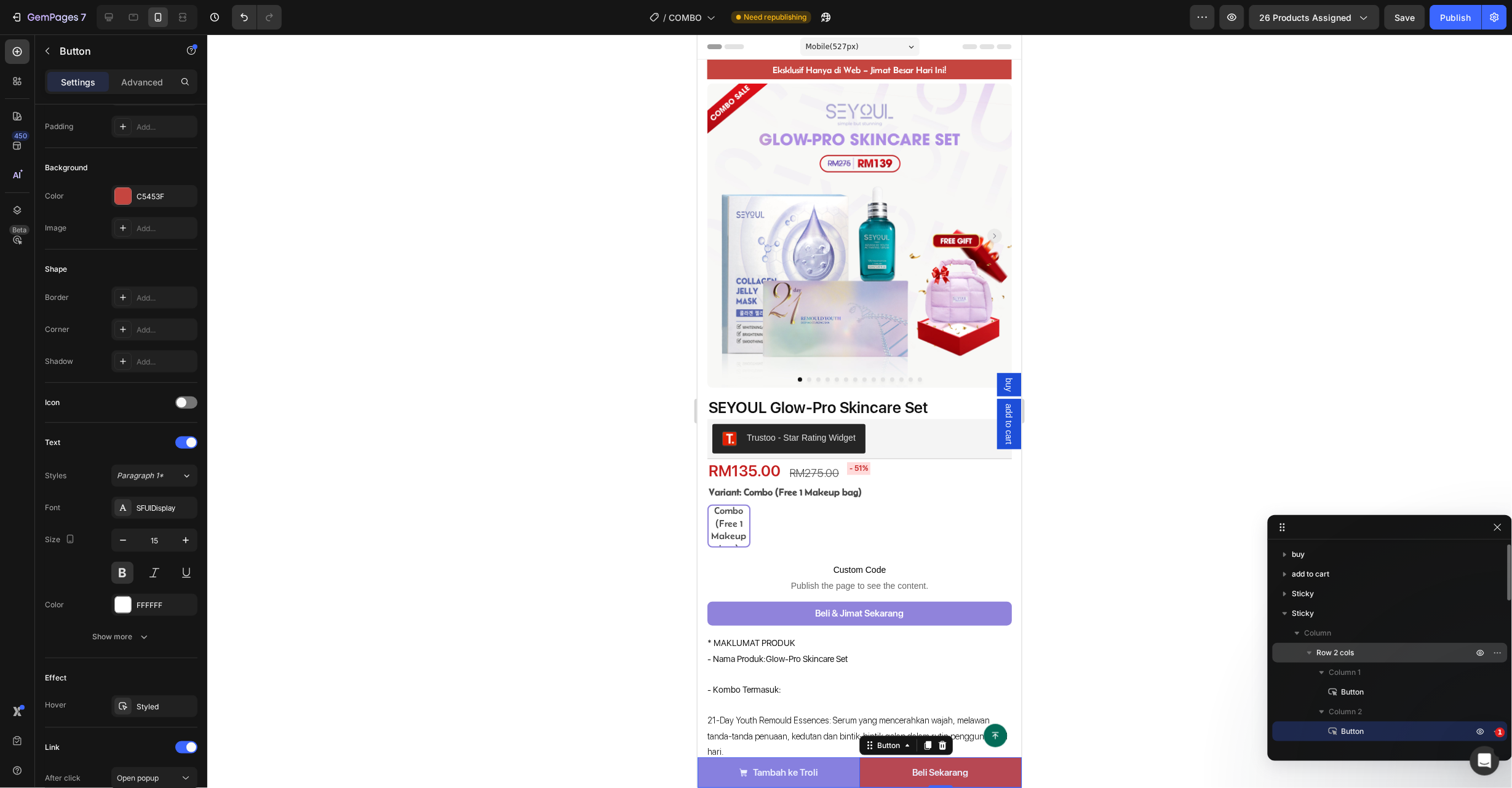
click at [1360, 654] on p "Row 2 cols" at bounding box center [1396, 653] width 159 height 12
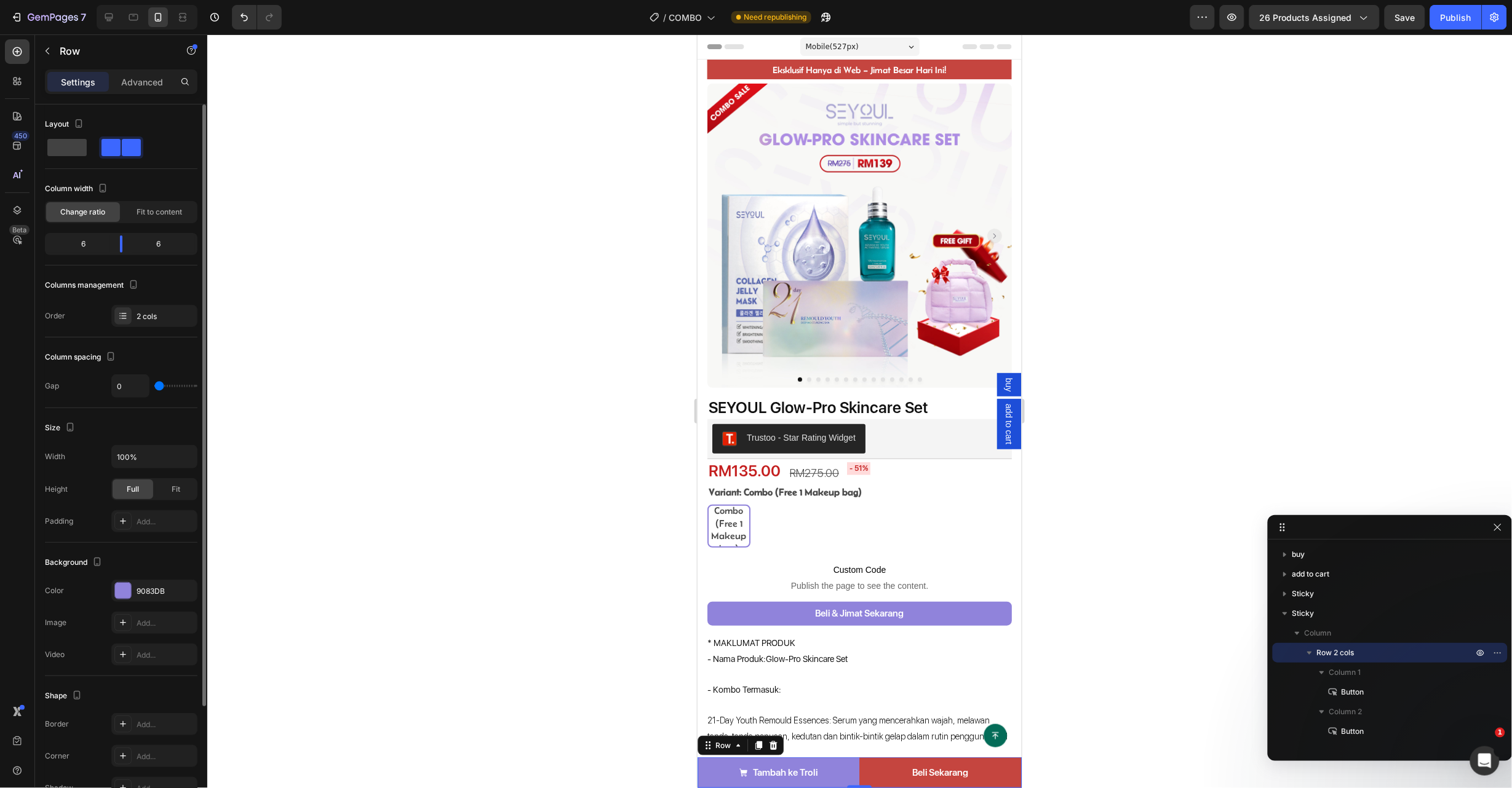
scroll to position [140, 0]
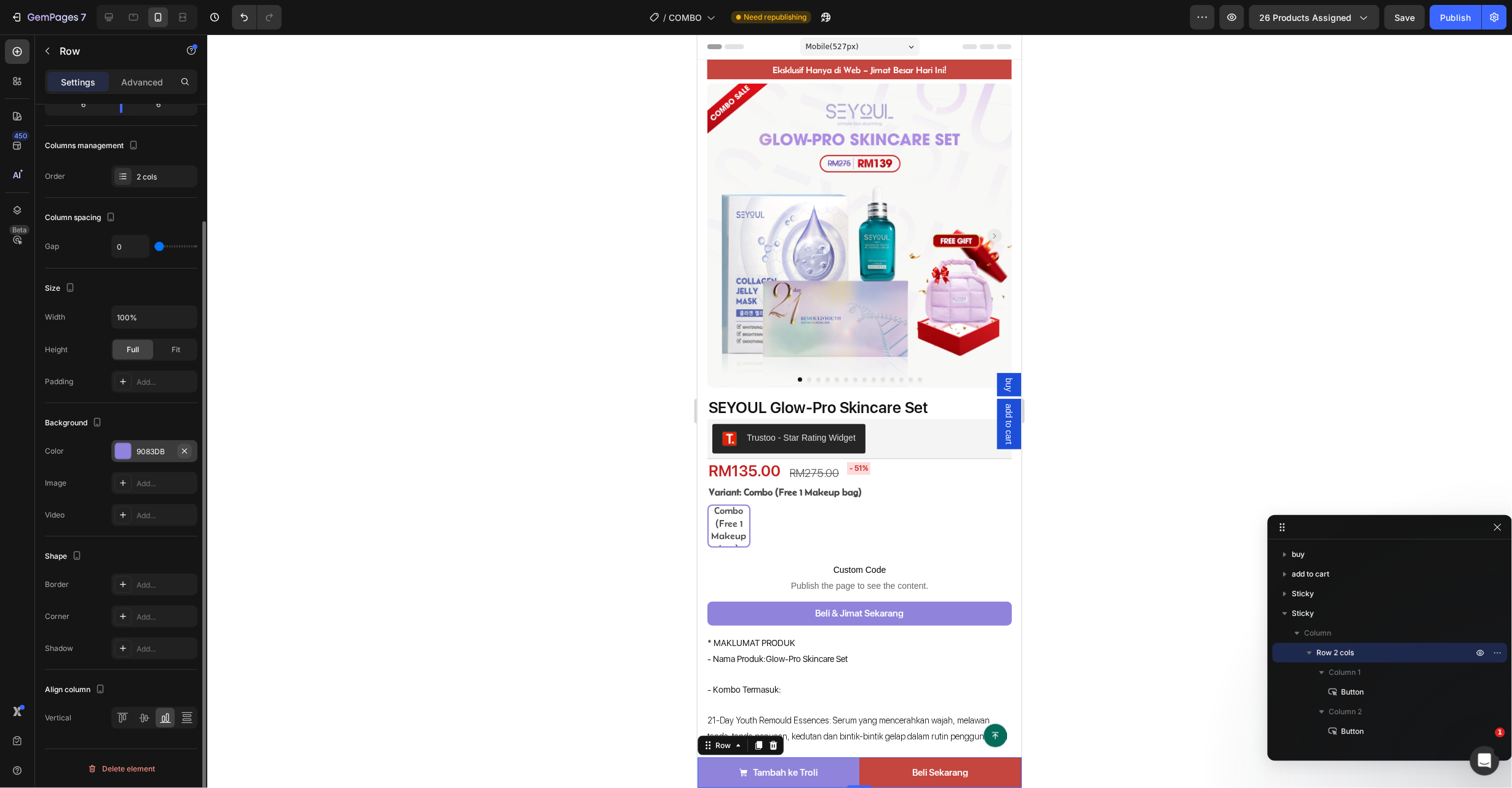
click at [178, 450] on button "button" at bounding box center [184, 451] width 14 height 14
click at [1456, 17] on div "Publish" at bounding box center [1456, 17] width 30 height 13
